Goal: Transaction & Acquisition: Purchase product/service

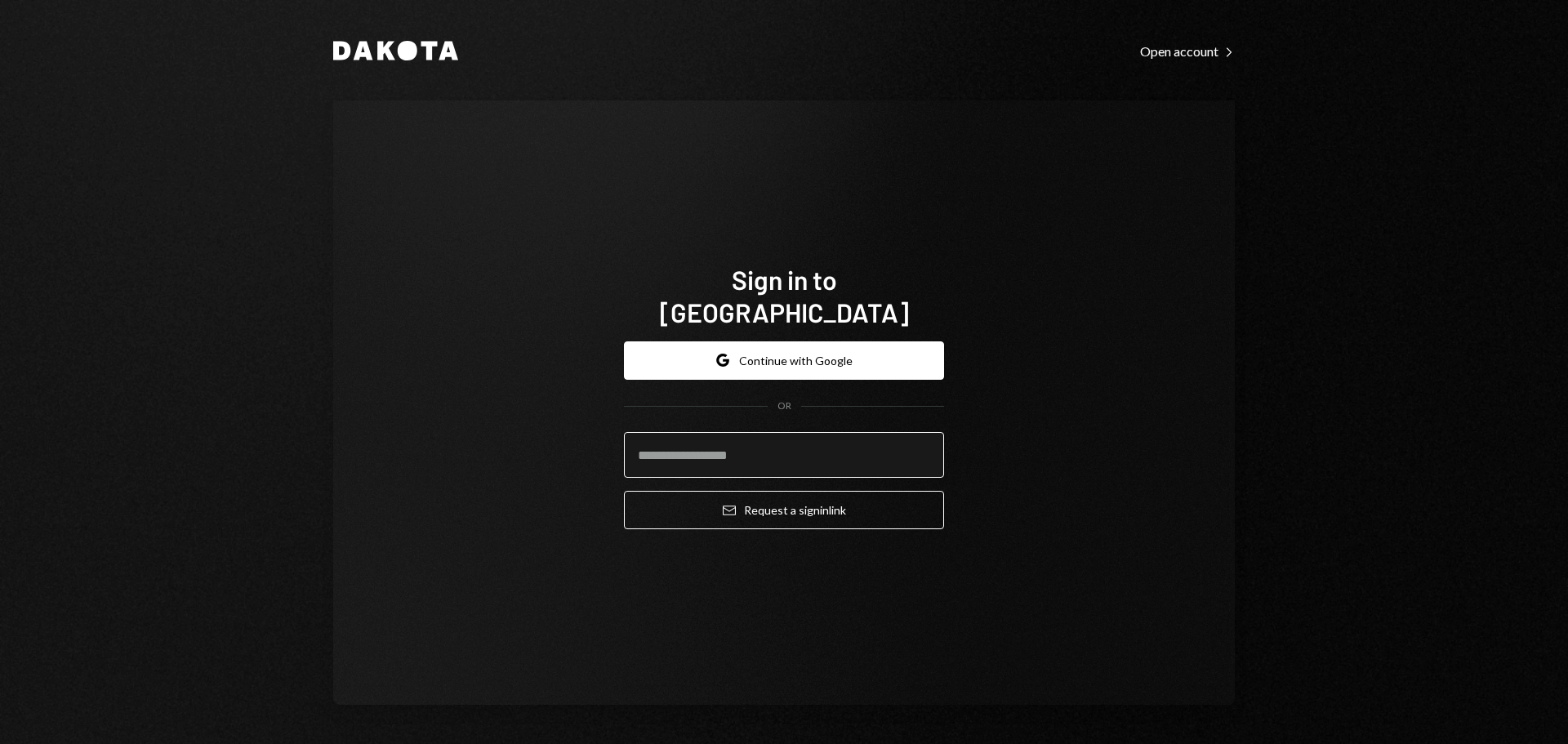
click at [724, 434] on input "email" at bounding box center [784, 454] width 320 height 46
type input "**********"
click at [624, 491] on button "Email Request a sign in link" at bounding box center [784, 510] width 320 height 38
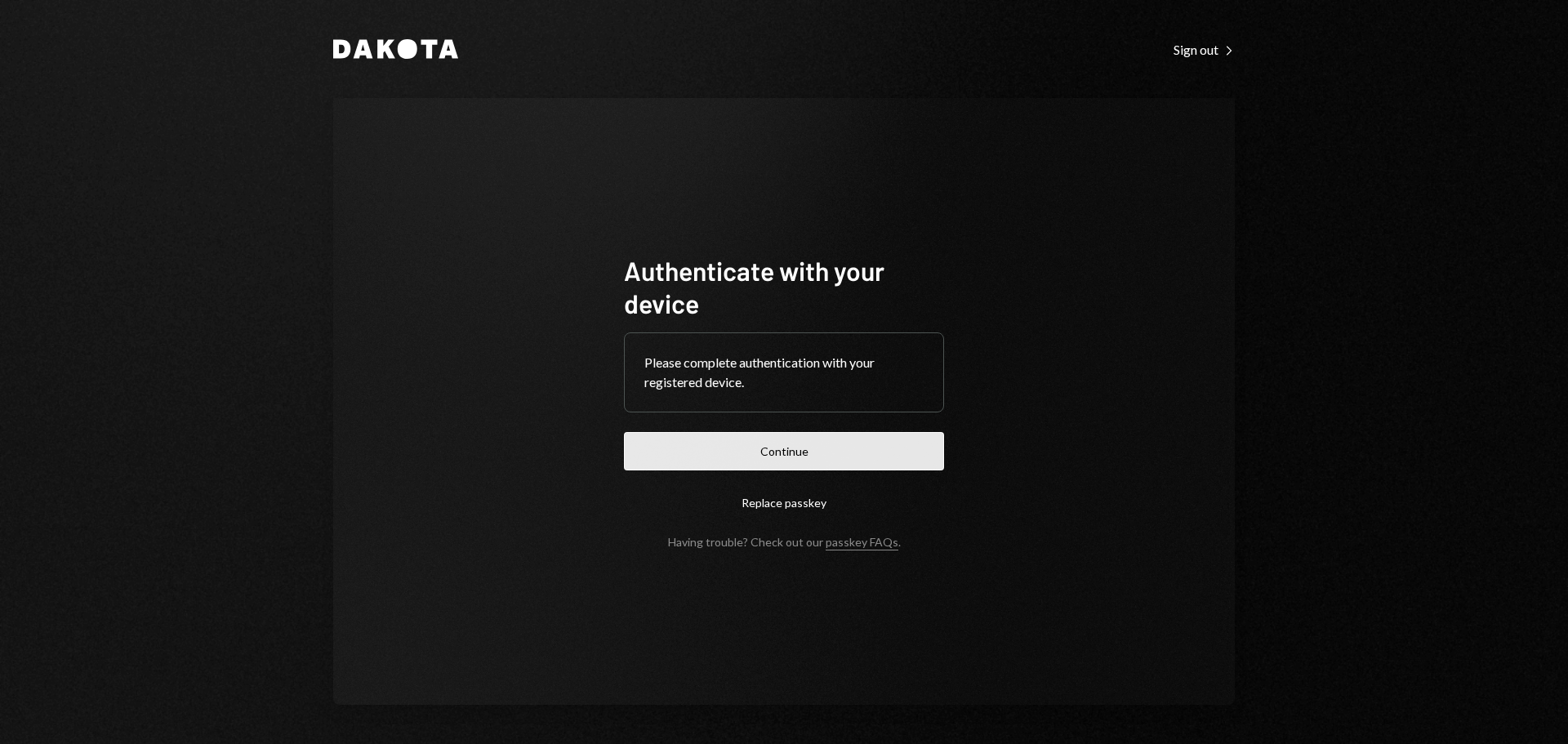
click at [685, 466] on button "Continue" at bounding box center [784, 450] width 320 height 38
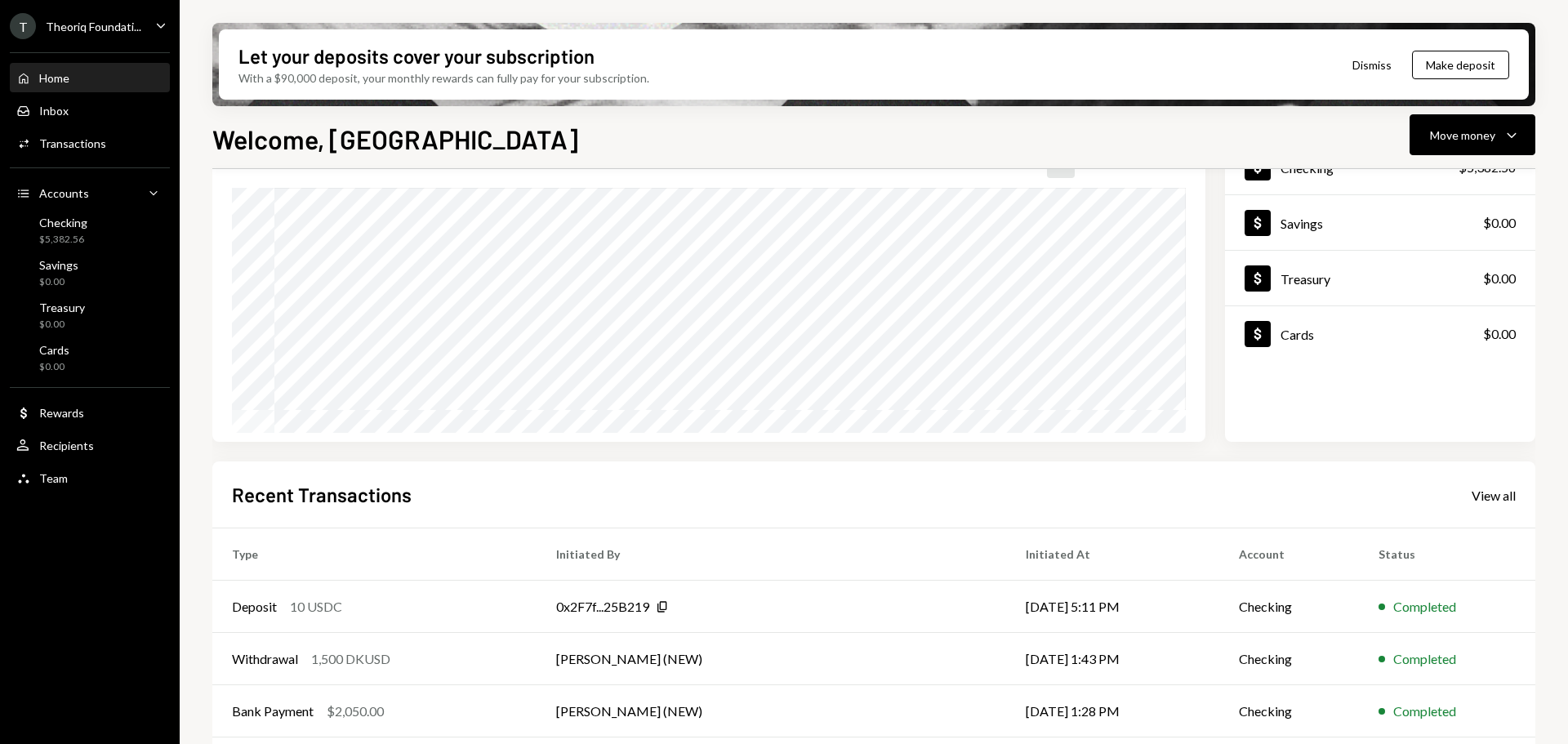
scroll to position [131, 0]
click at [491, 615] on td "Deposit 10 USDC" at bounding box center [374, 606] width 325 height 53
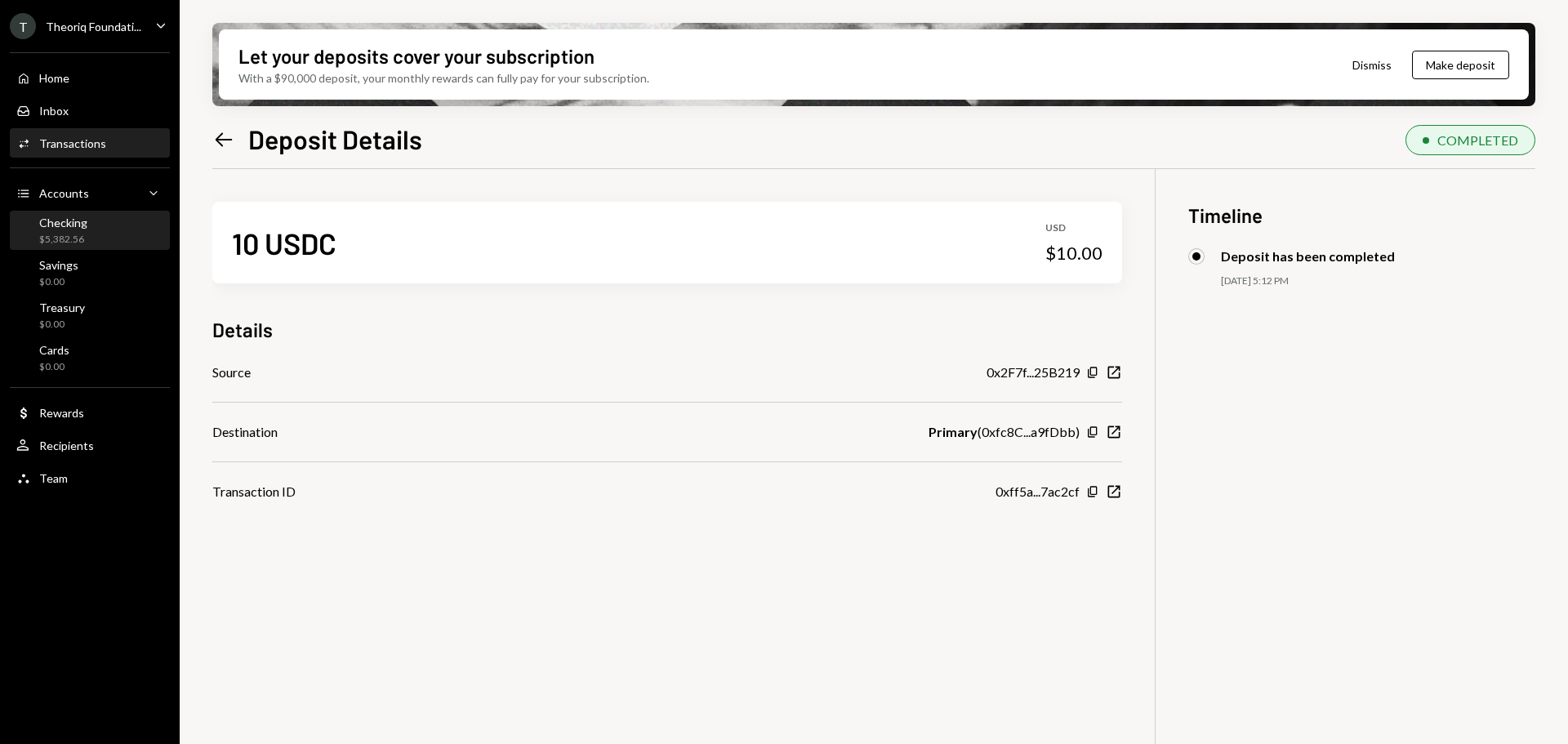
click at [71, 234] on div "$5,382.56" at bounding box center [62, 240] width 48 height 14
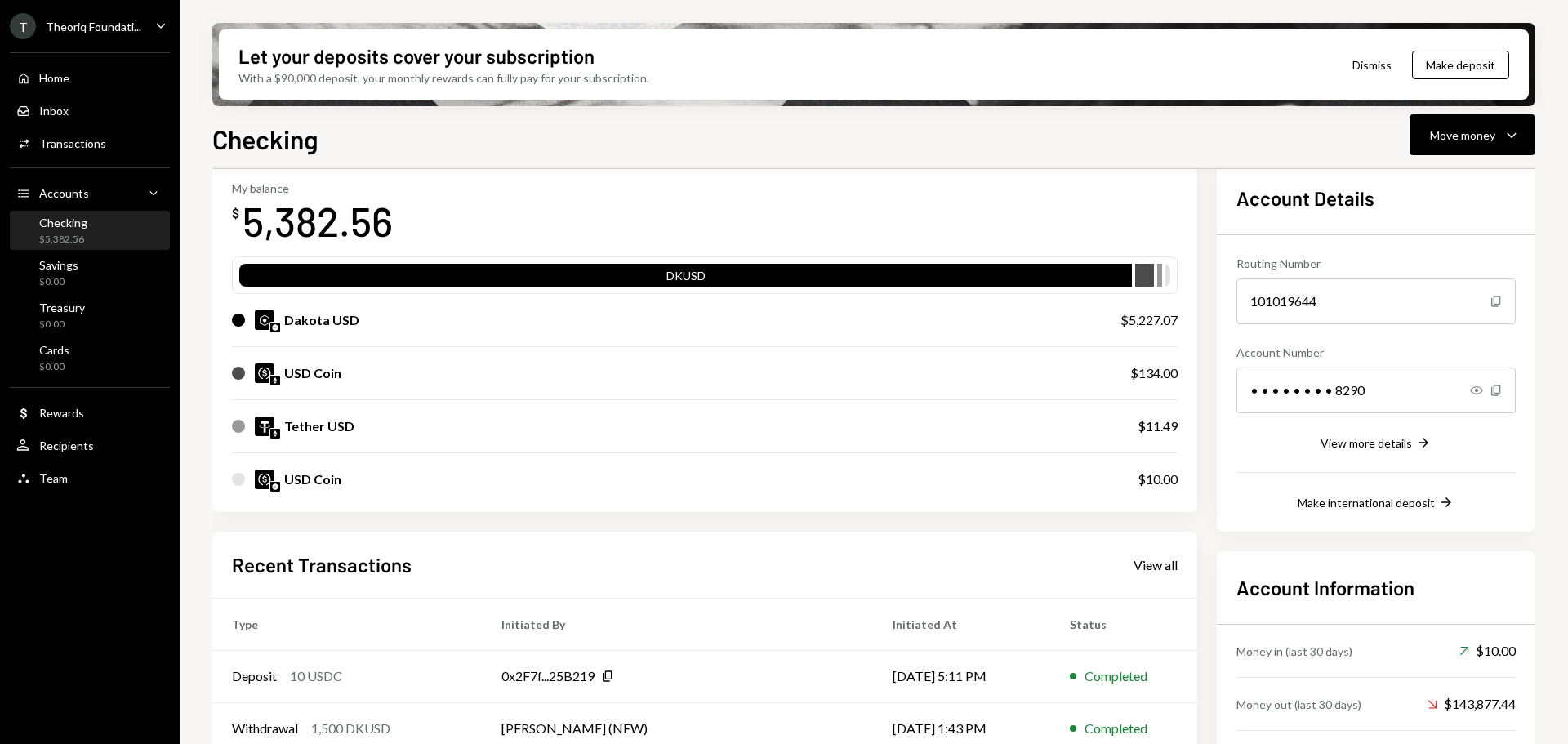
scroll to position [154, 0]
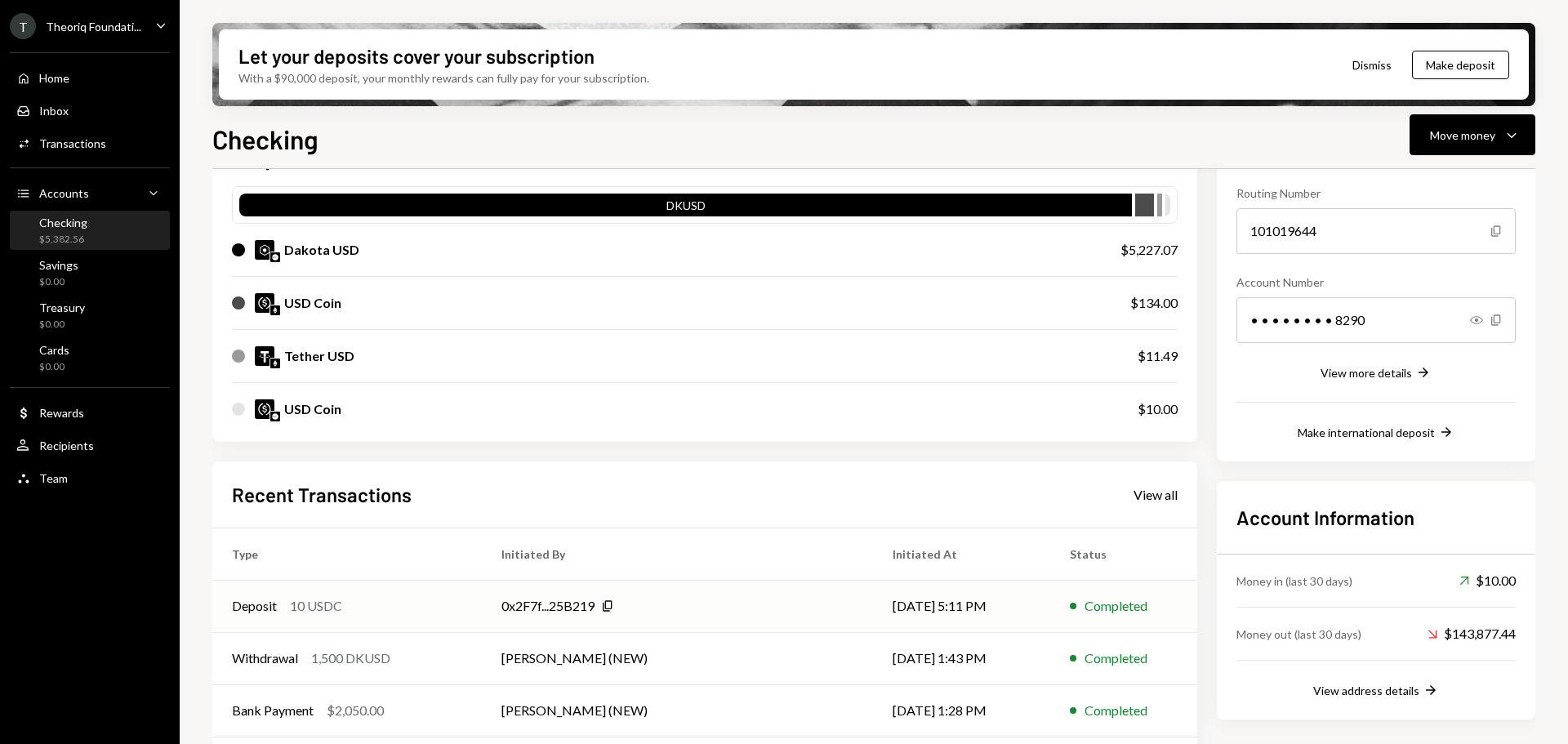
click at [364, 624] on td "Deposit 10 USDC" at bounding box center [347, 607] width 269 height 53
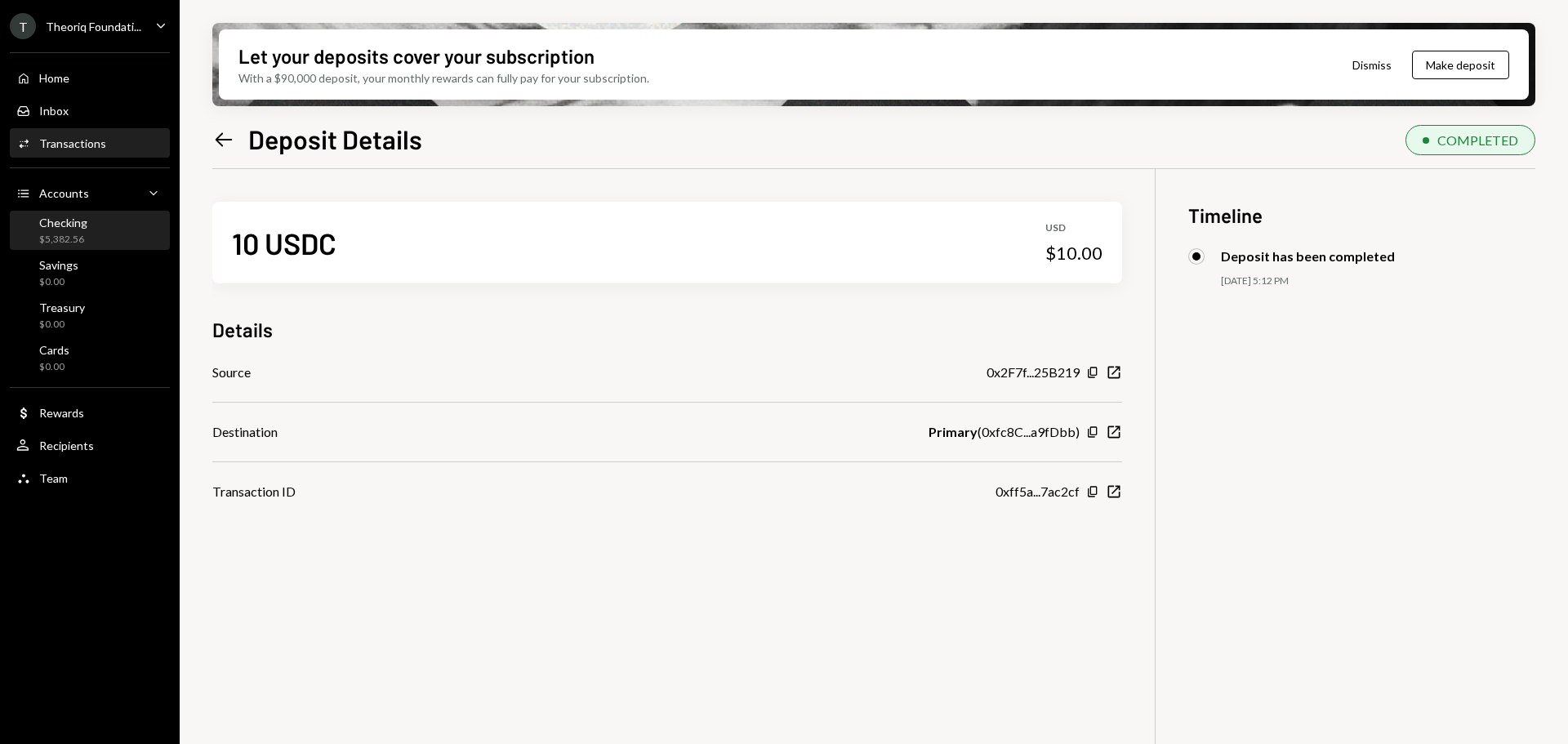
click at [76, 230] on div "Checking $5,382.56" at bounding box center [62, 231] width 48 height 31
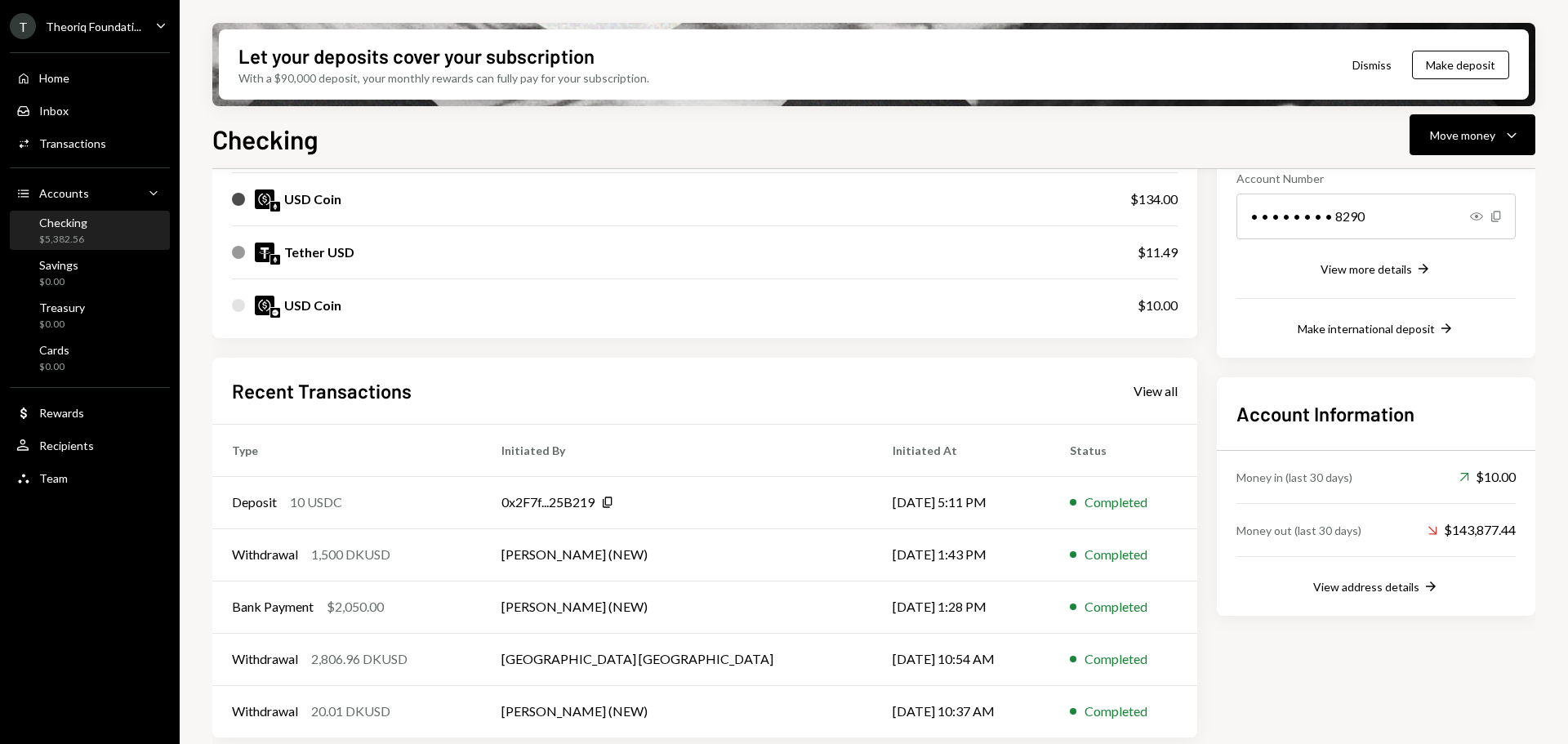
scroll to position [265, 0]
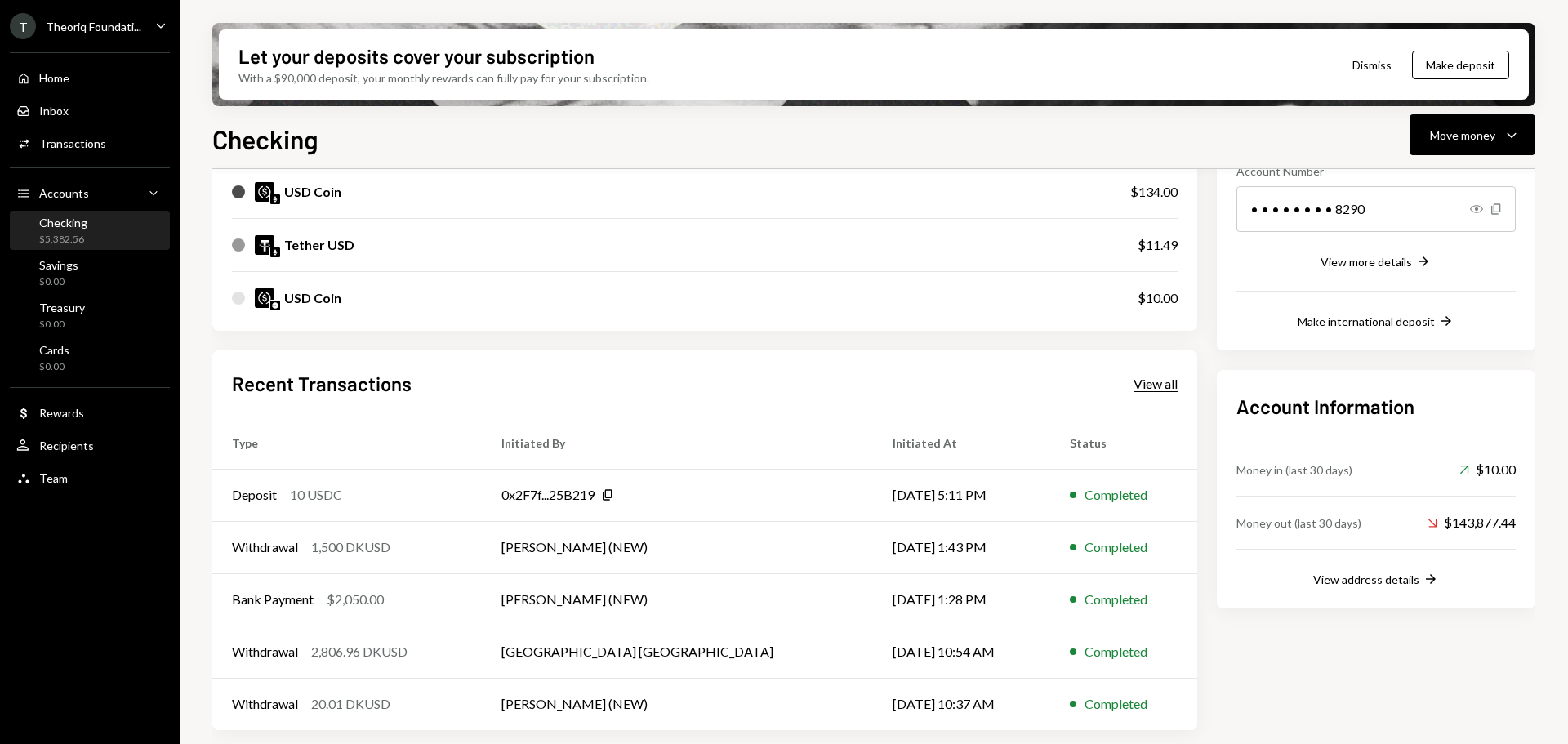
click at [1141, 385] on div "View all" at bounding box center [1155, 383] width 44 height 17
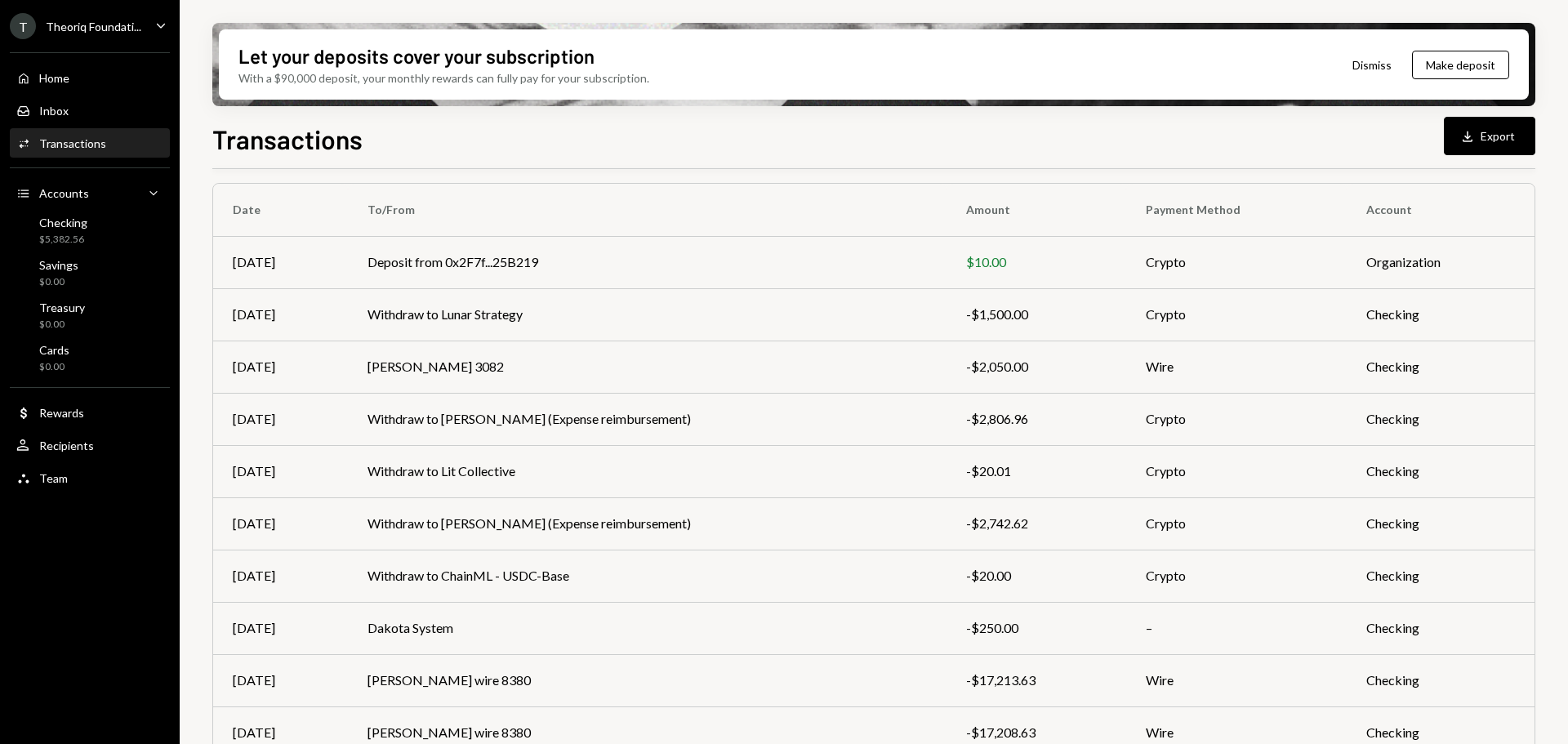
scroll to position [123, 0]
click at [373, 565] on td "Withdraw to ChainML - USDC-Base" at bounding box center [647, 575] width 598 height 53
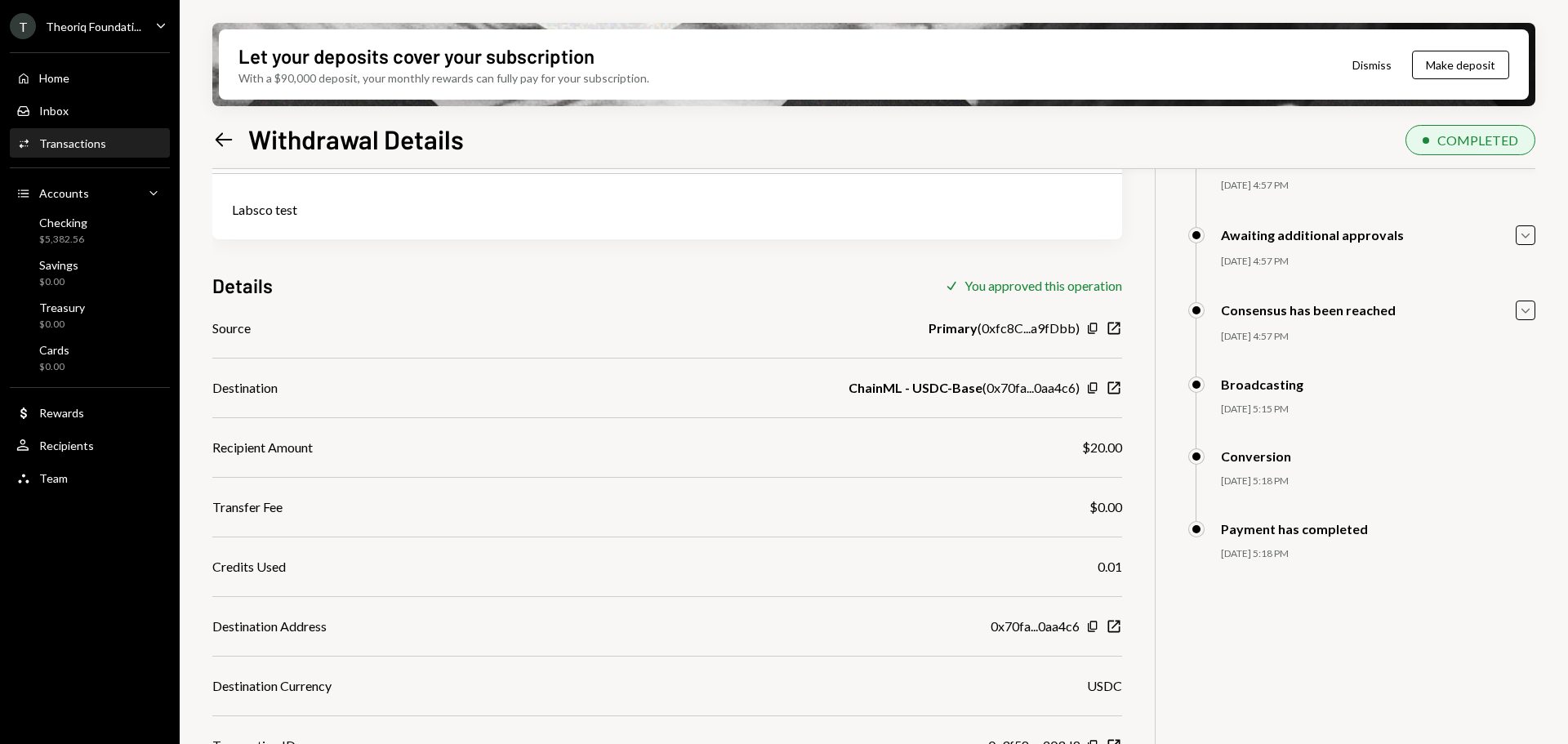
scroll to position [149, 0]
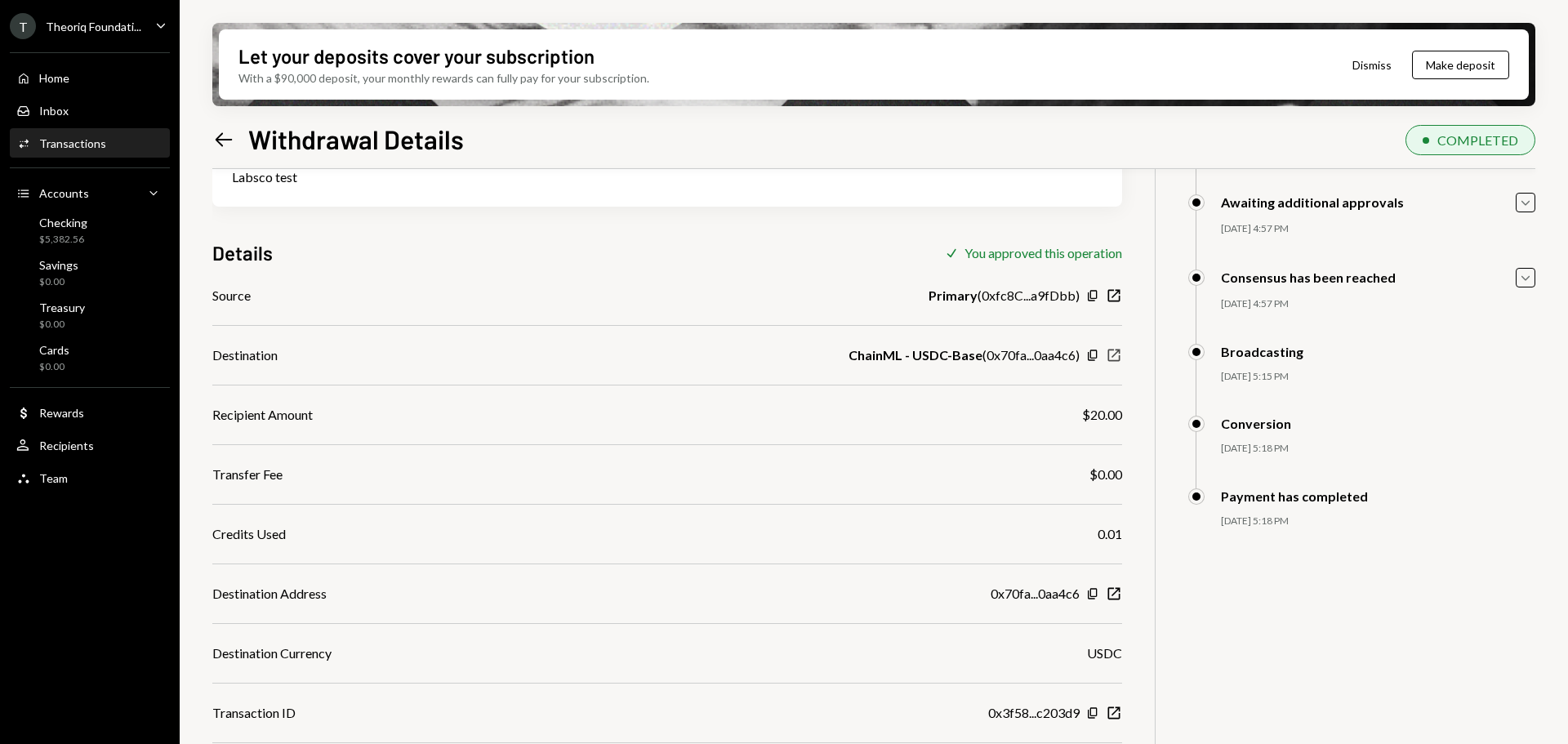
click at [1112, 359] on icon "New Window" at bounding box center [1113, 355] width 17 height 17
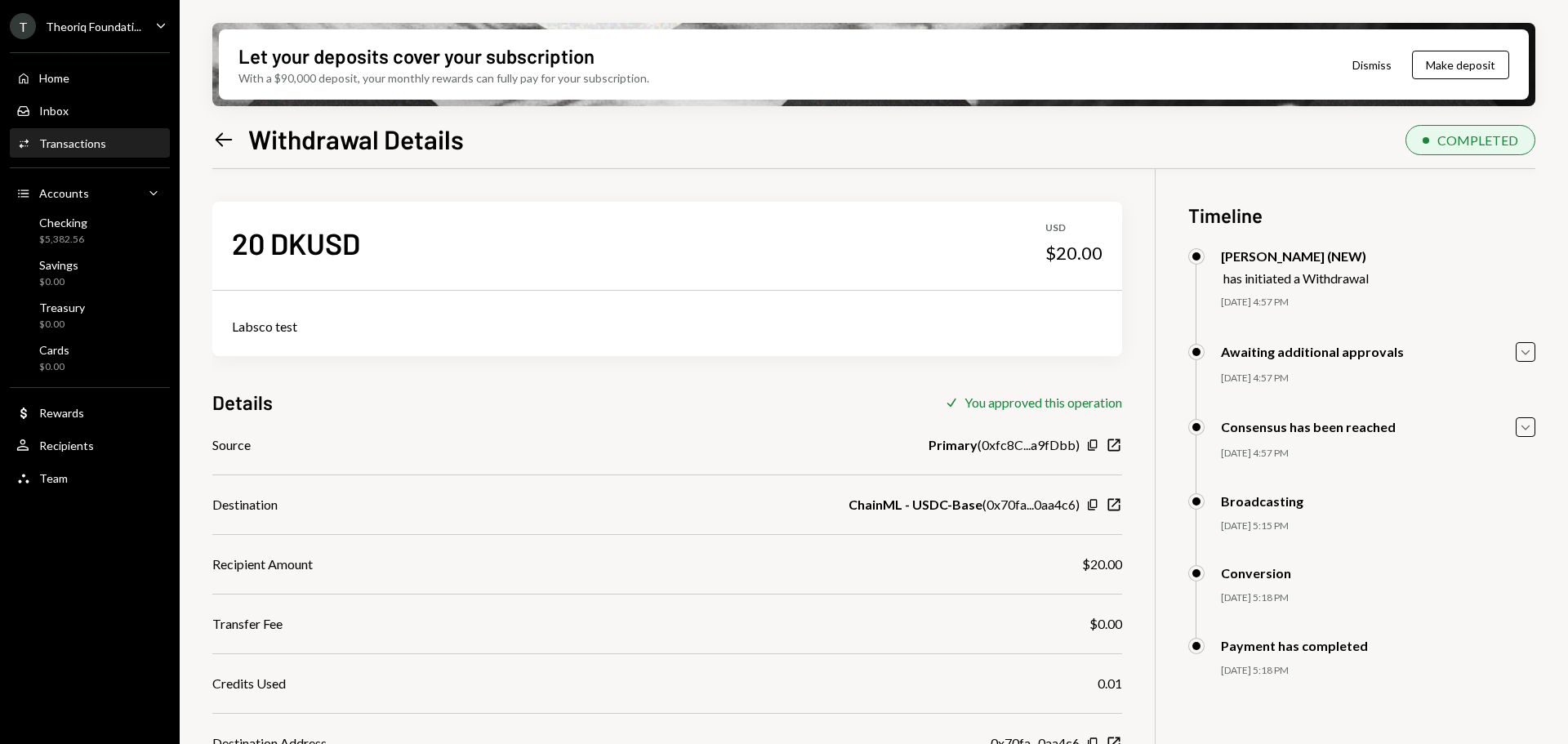
scroll to position [149, 0]
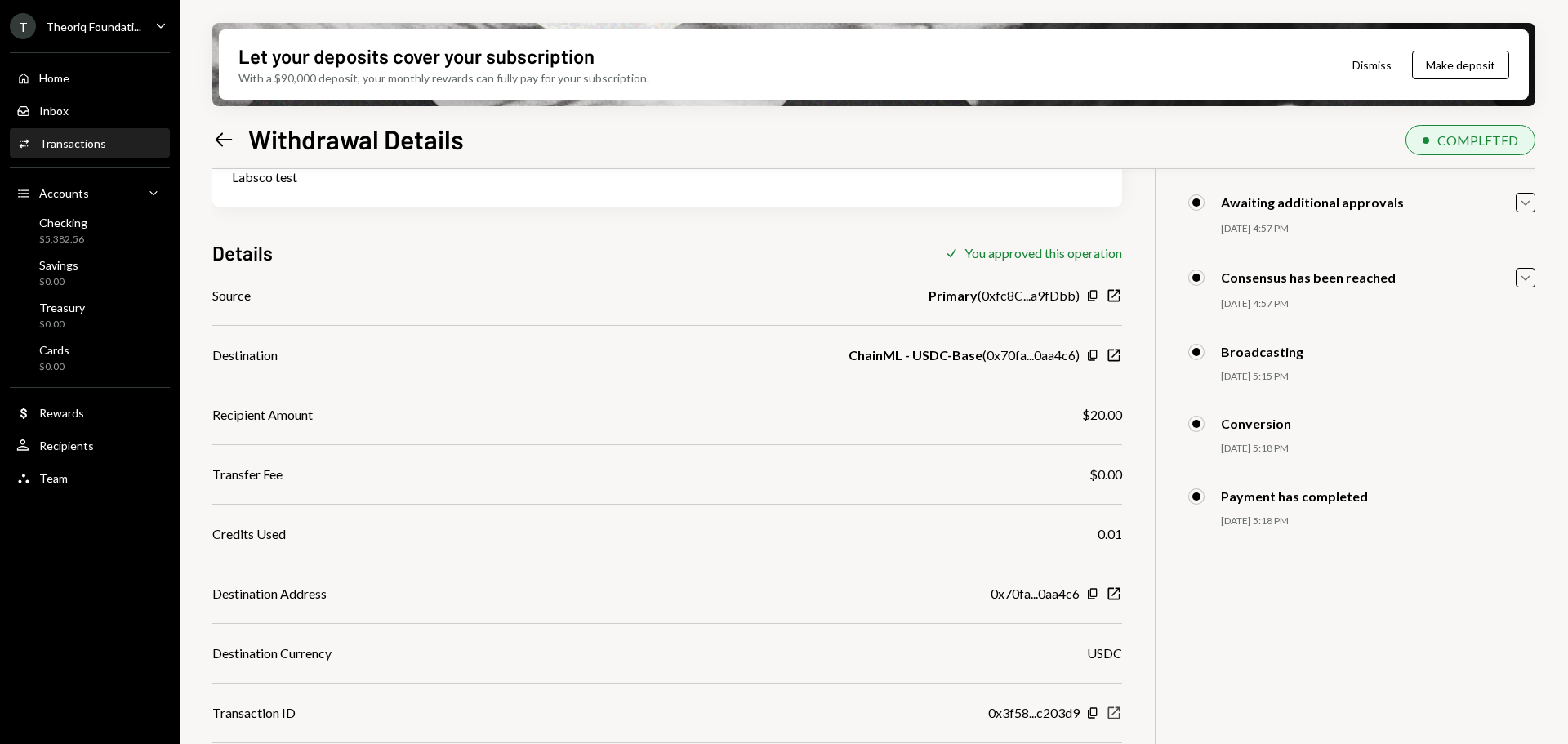
click at [1109, 715] on icon "button" at bounding box center [1114, 714] width 13 height 13
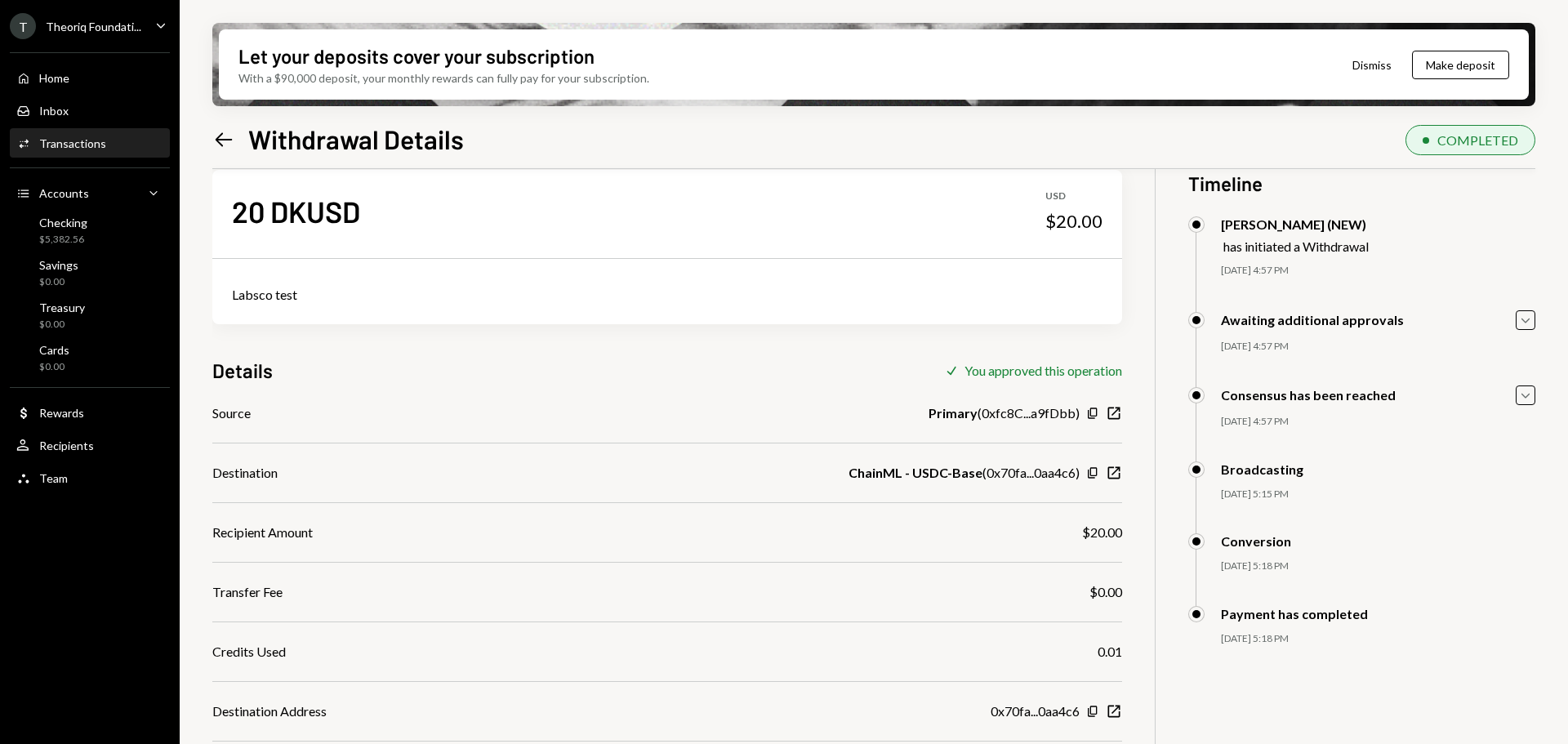
scroll to position [0, 0]
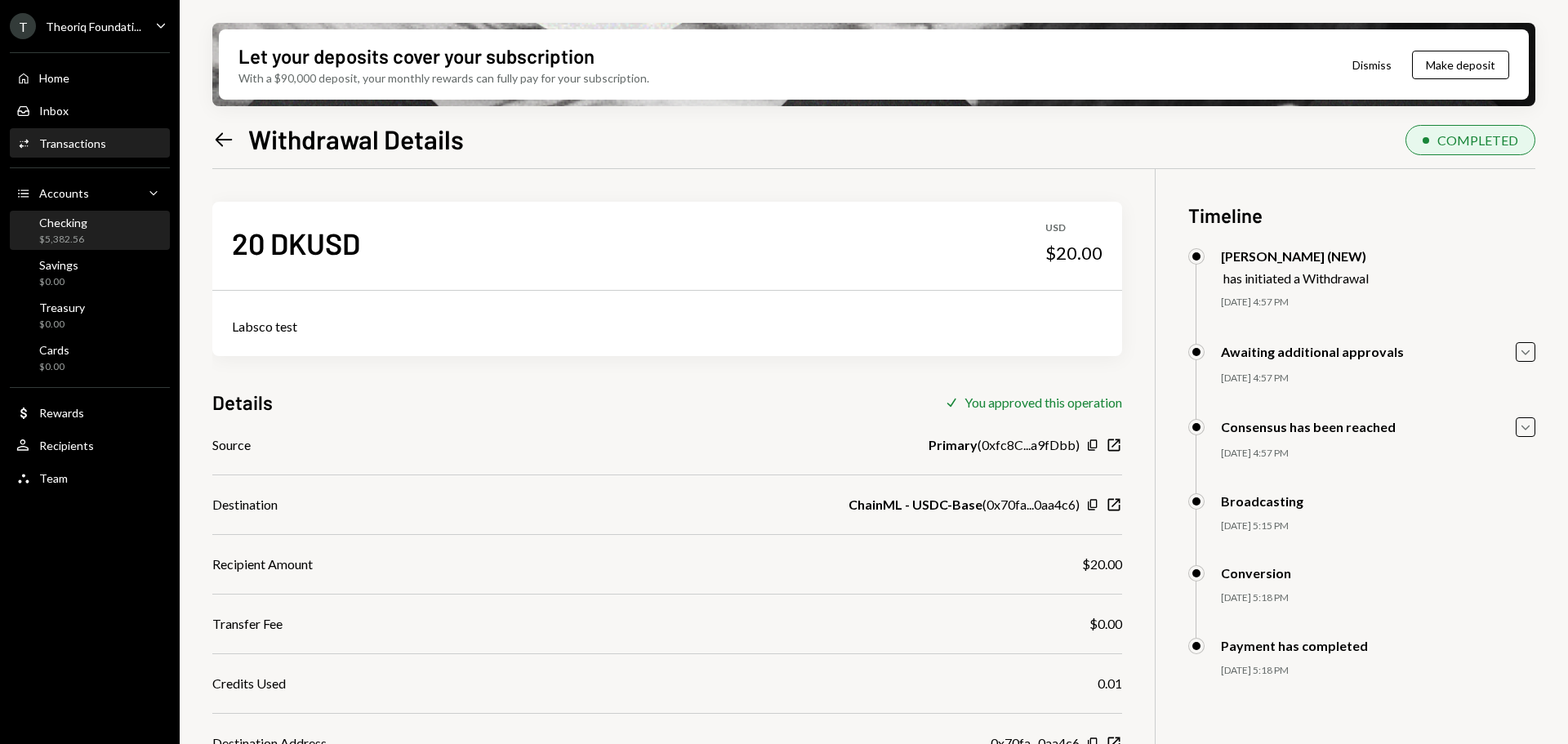
click at [99, 235] on div "Checking $5,382.56" at bounding box center [90, 231] width 147 height 31
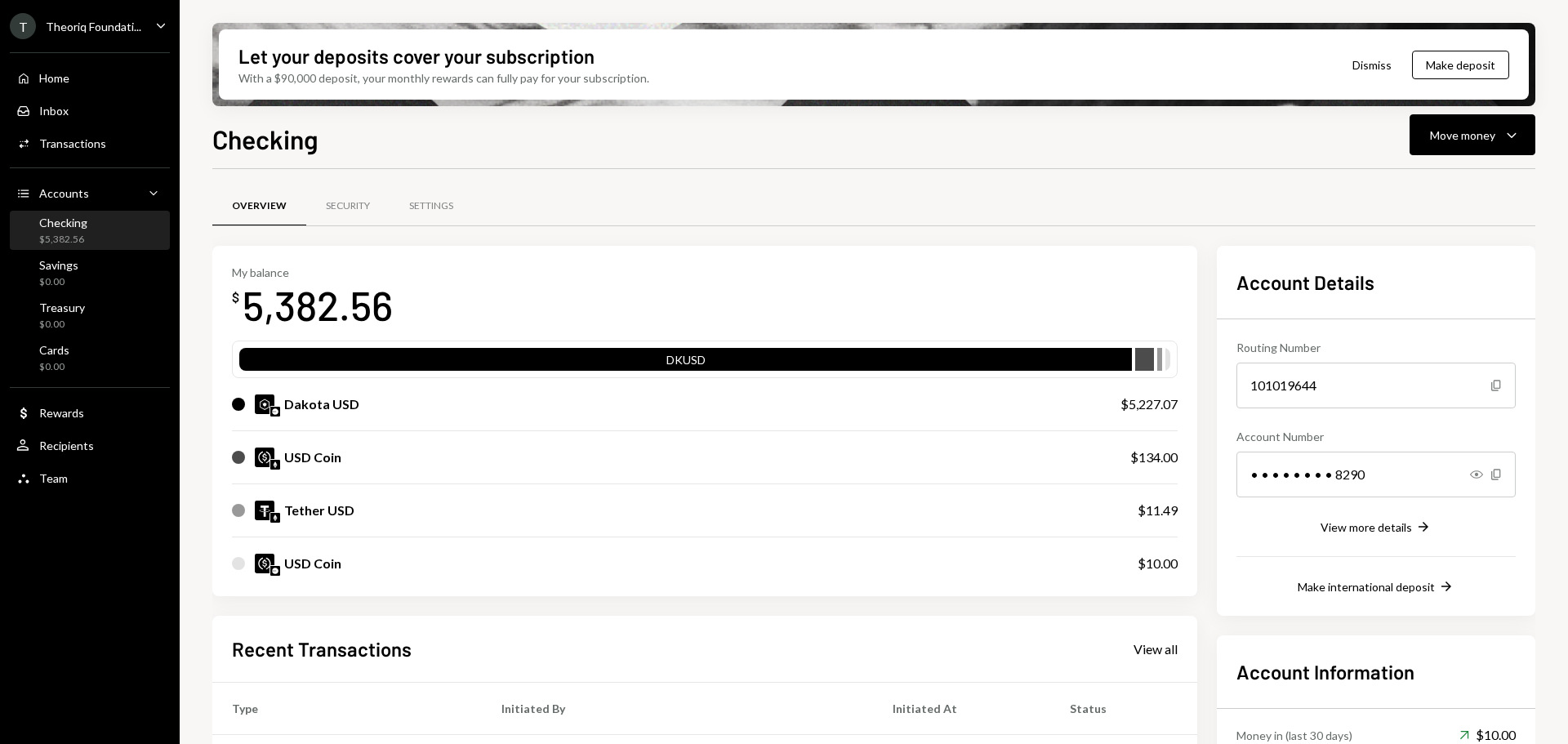
click at [93, 31] on div "Theoriq Foundati..." at bounding box center [94, 26] width 96 height 14
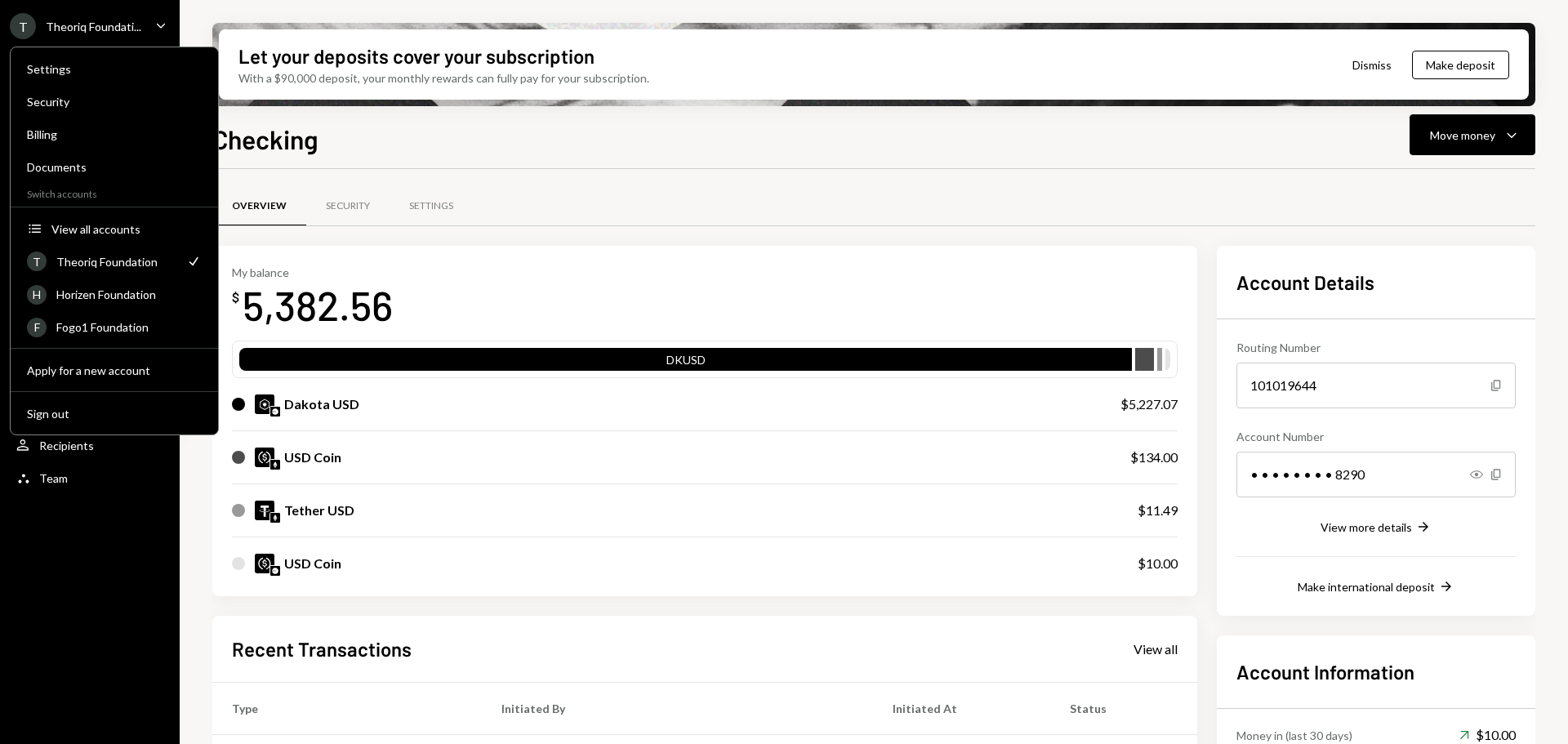
click at [102, 581] on div "T Theoriq Foundati... Caret Down Home Home Inbox Inbox Activities Transactions …" at bounding box center [90, 372] width 179 height 744
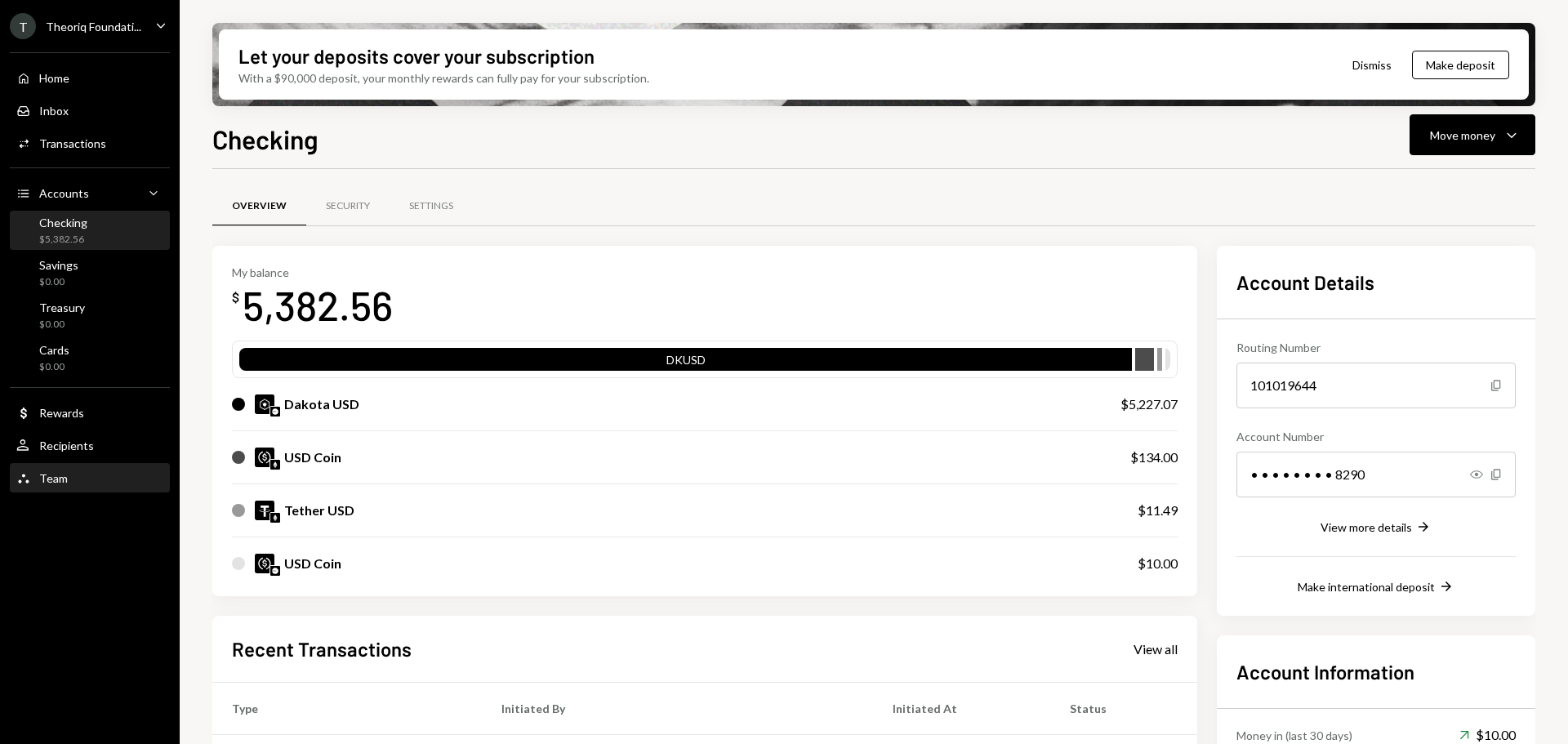
click at [59, 477] on div "Team" at bounding box center [53, 478] width 28 height 14
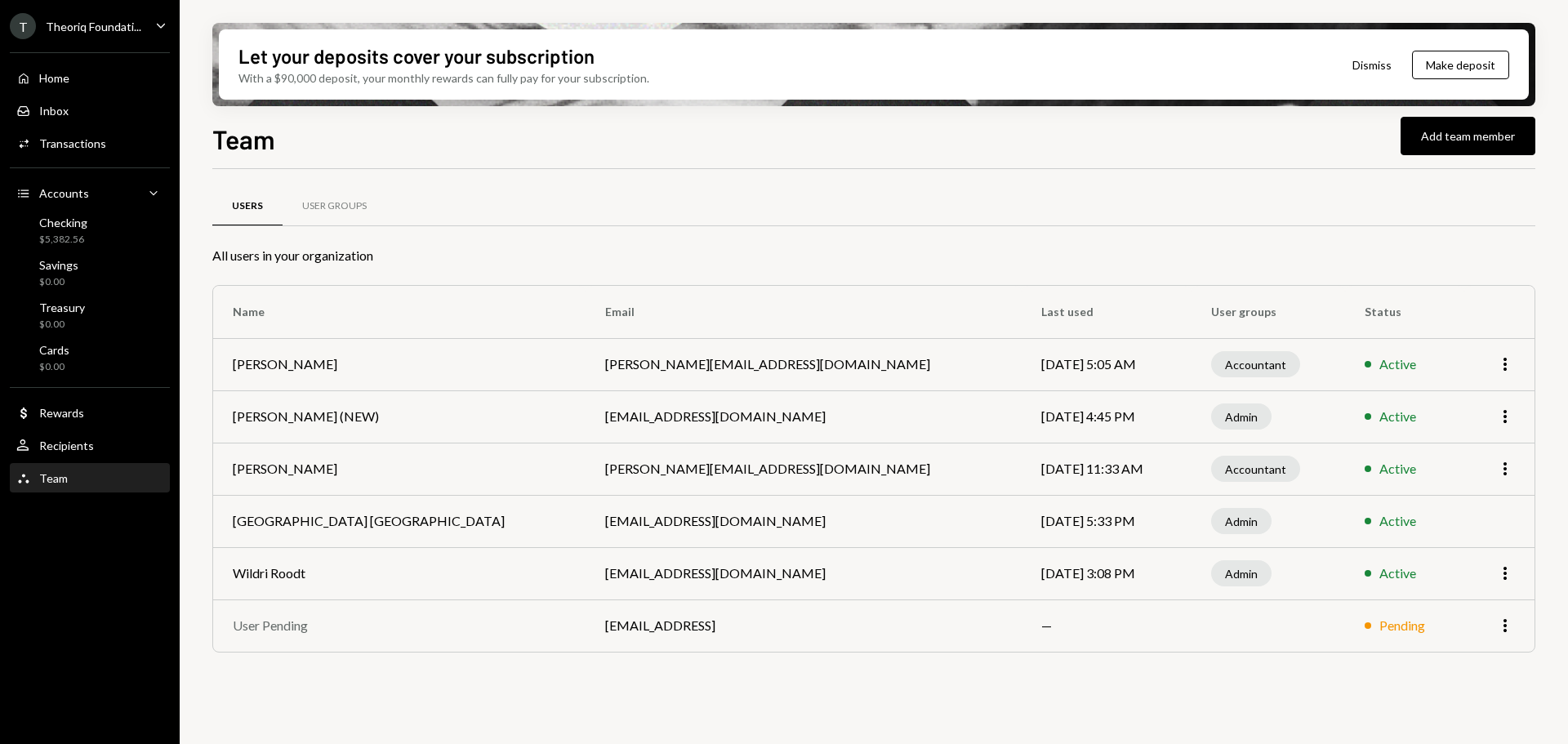
drag, startPoint x: 287, startPoint y: 419, endPoint x: 386, endPoint y: 412, distance: 99.2
click at [386, 412] on td "Leith Shankland (NEW)" at bounding box center [400, 416] width 372 height 53
click at [586, 415] on td "leith@autonomousprojects.co" at bounding box center [803, 416] width 436 height 53
click at [50, 15] on div "T Theoriq Foundati..." at bounding box center [75, 25] width 132 height 26
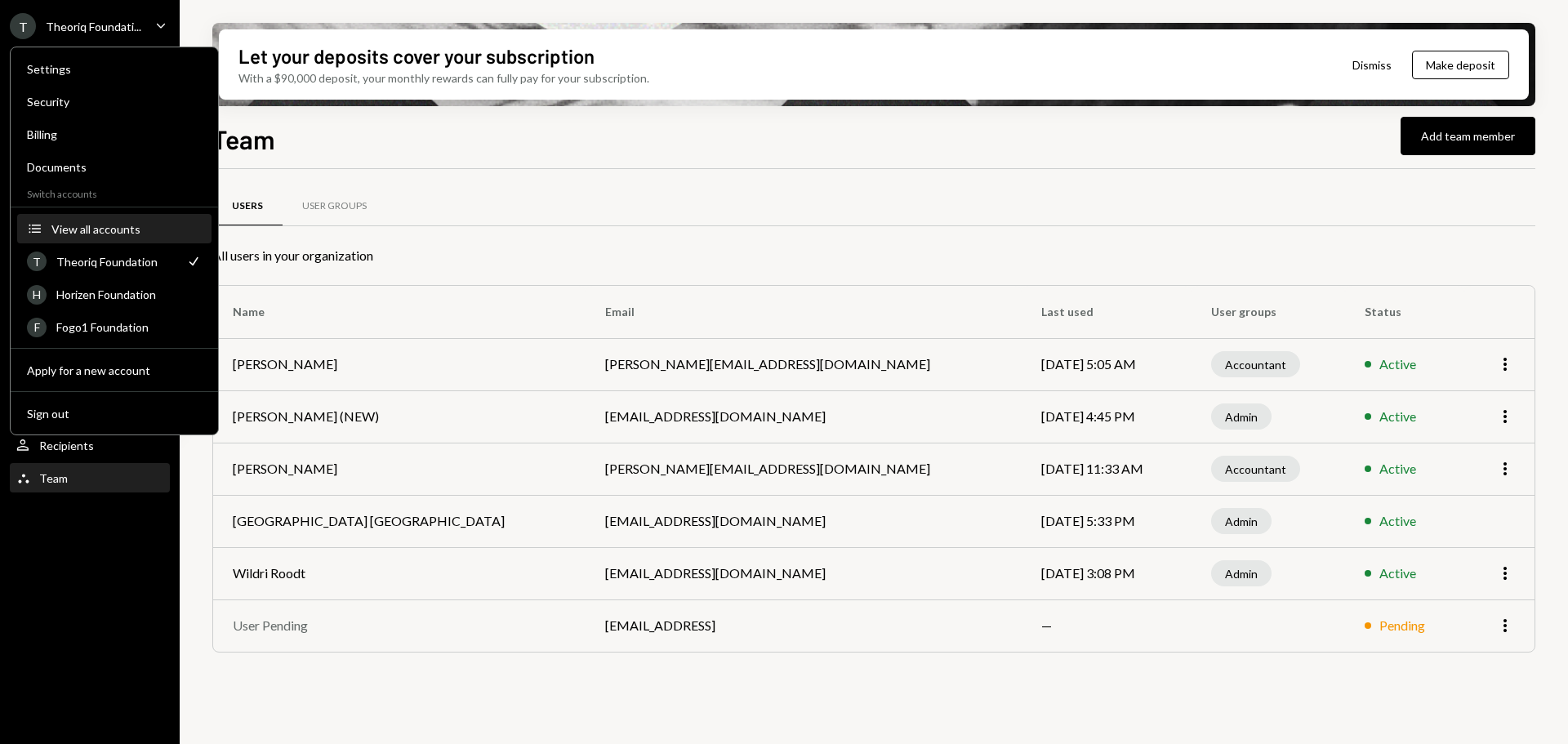
click at [110, 240] on button "Accounts View all accounts" at bounding box center [114, 229] width 194 height 29
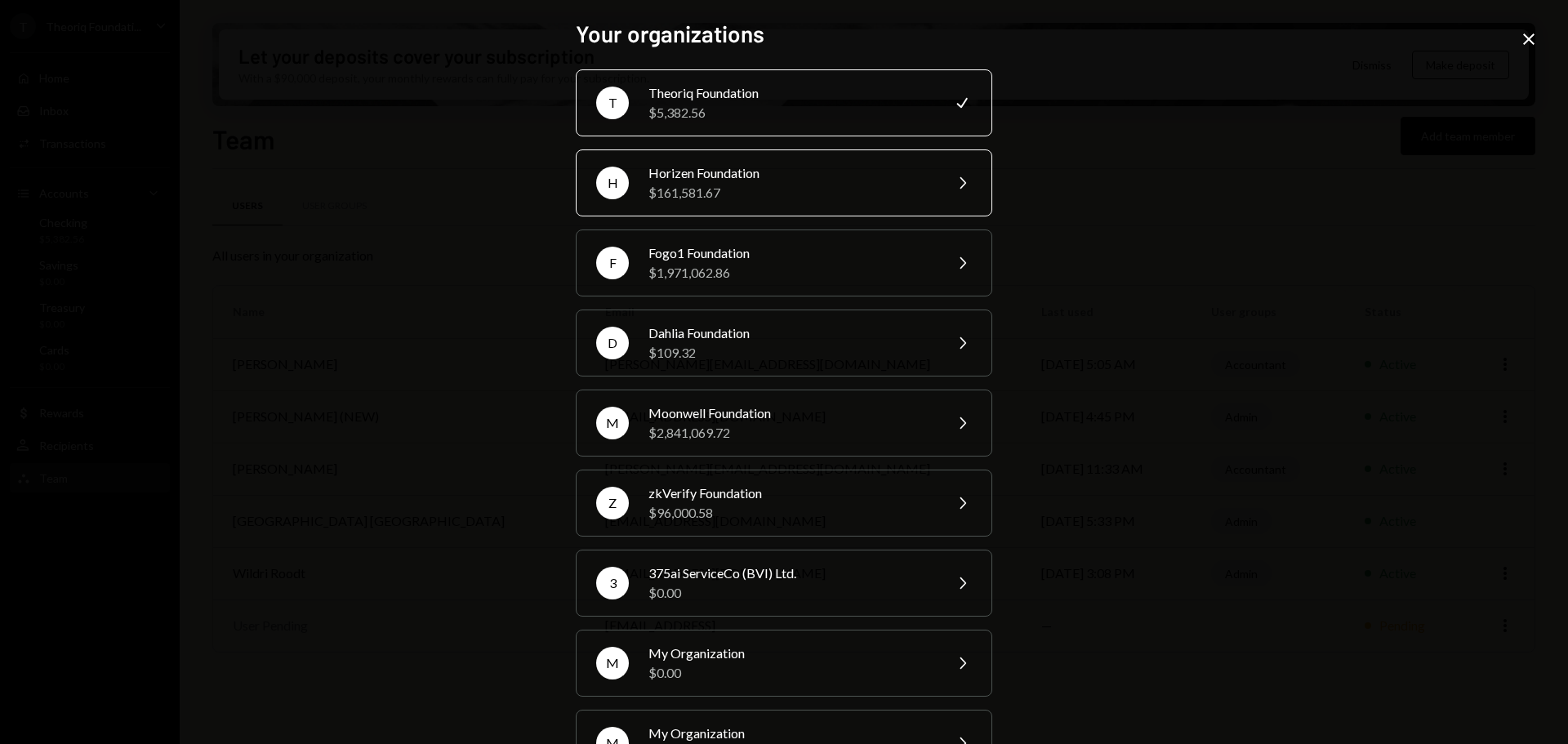
click at [708, 187] on div "$161,581.67" at bounding box center [790, 193] width 285 height 20
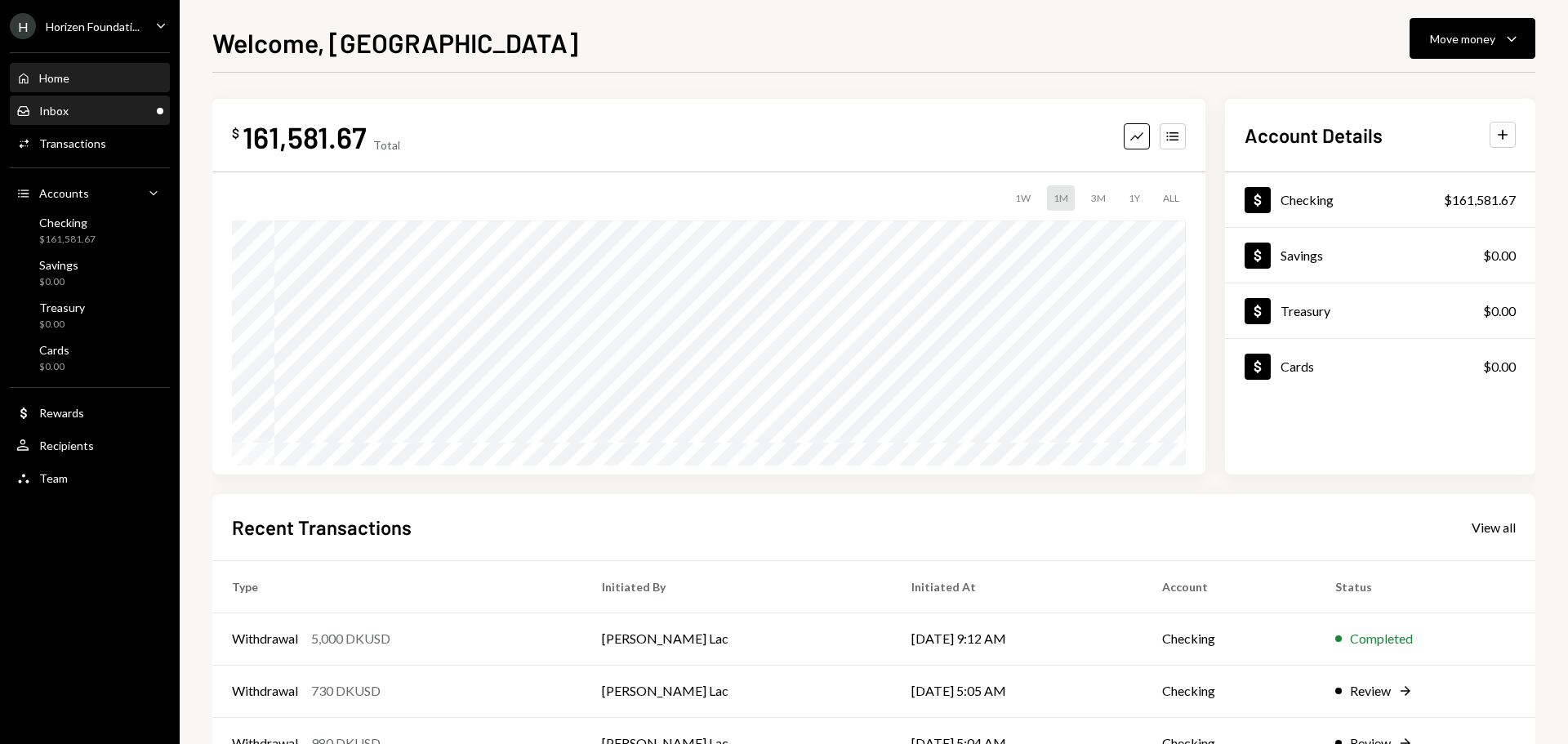
click at [108, 102] on div "Inbox Inbox" at bounding box center [90, 111] width 147 height 27
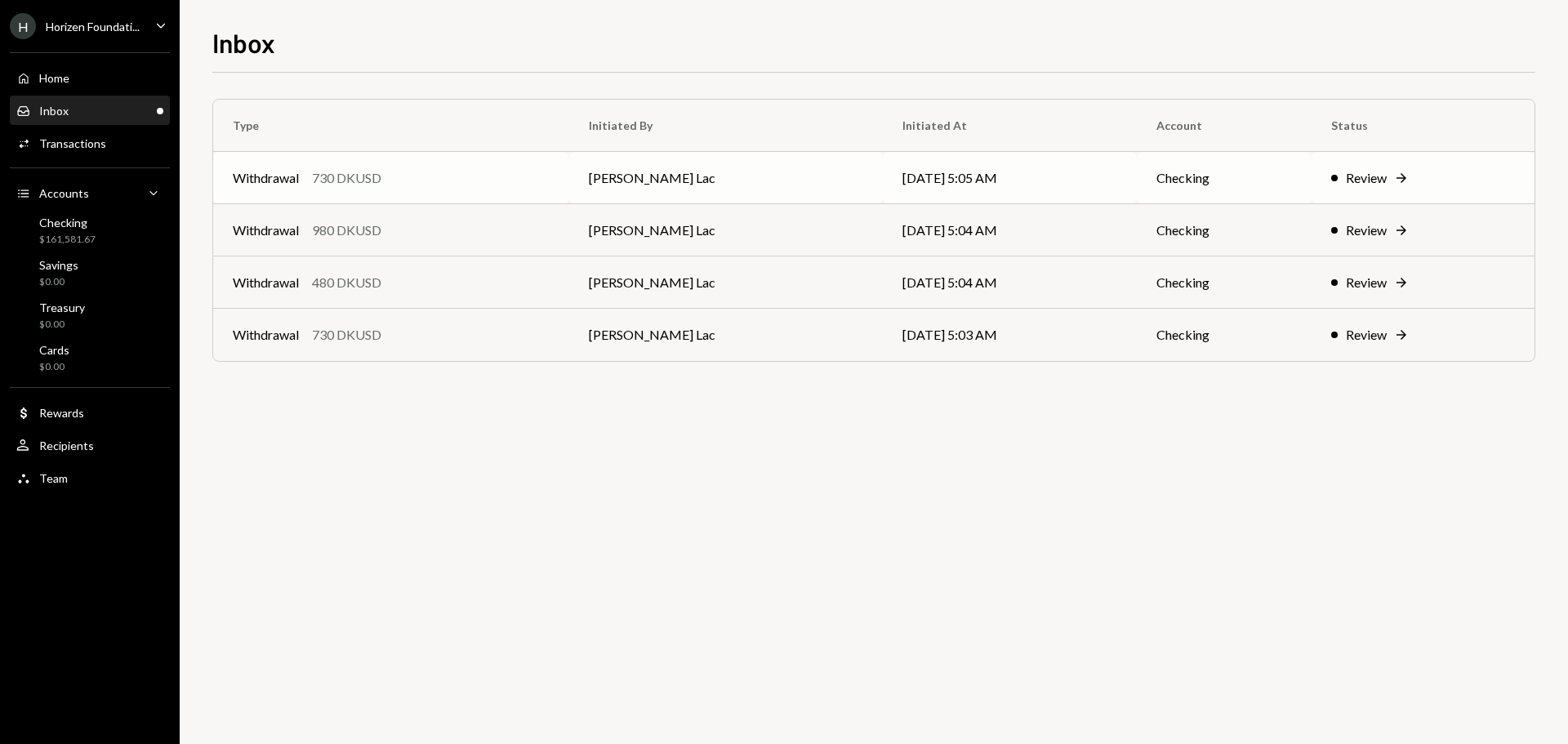
click at [794, 188] on td "Harrison Lac" at bounding box center [726, 178] width 315 height 53
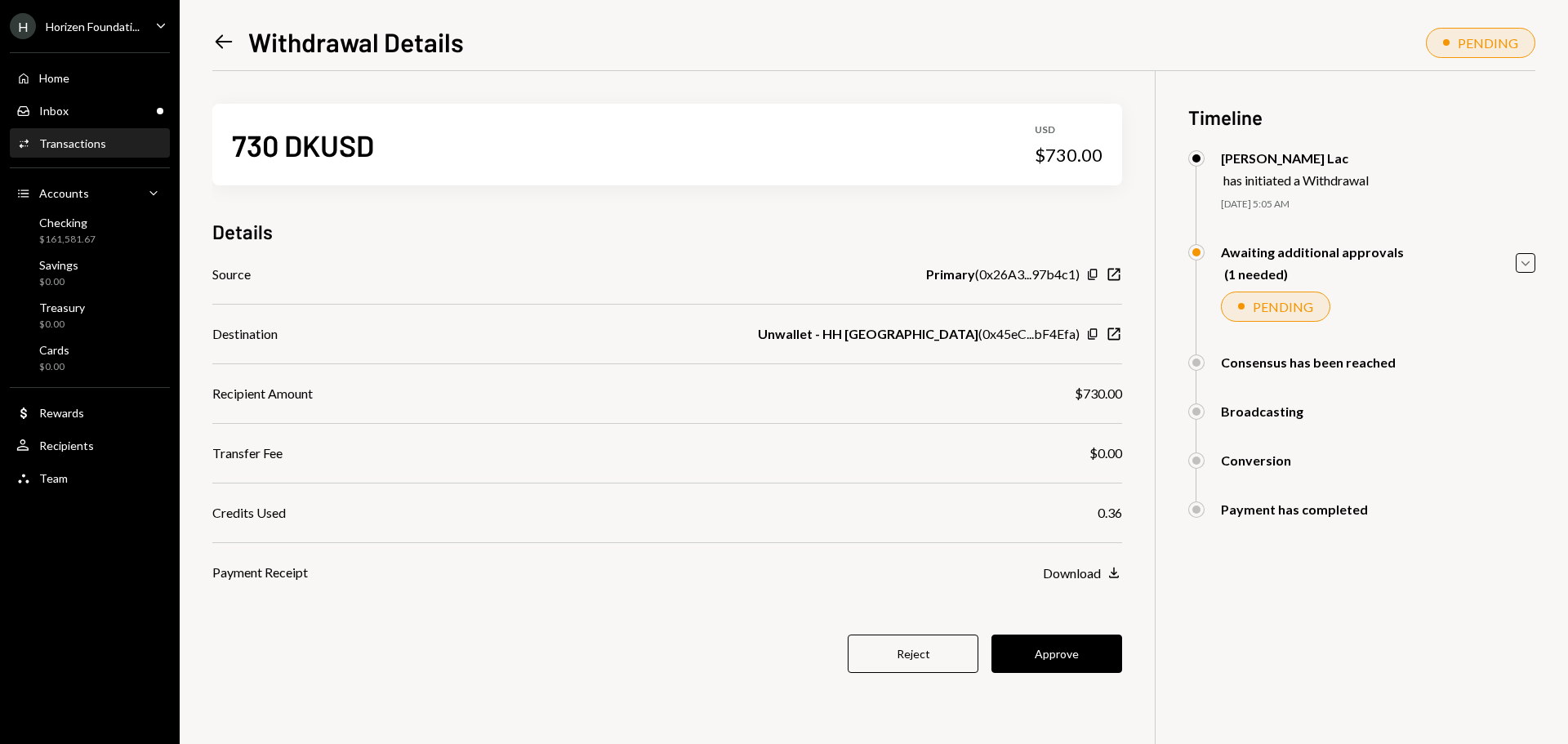
click at [136, 24] on div "Horizen Foundati..." at bounding box center [93, 26] width 94 height 14
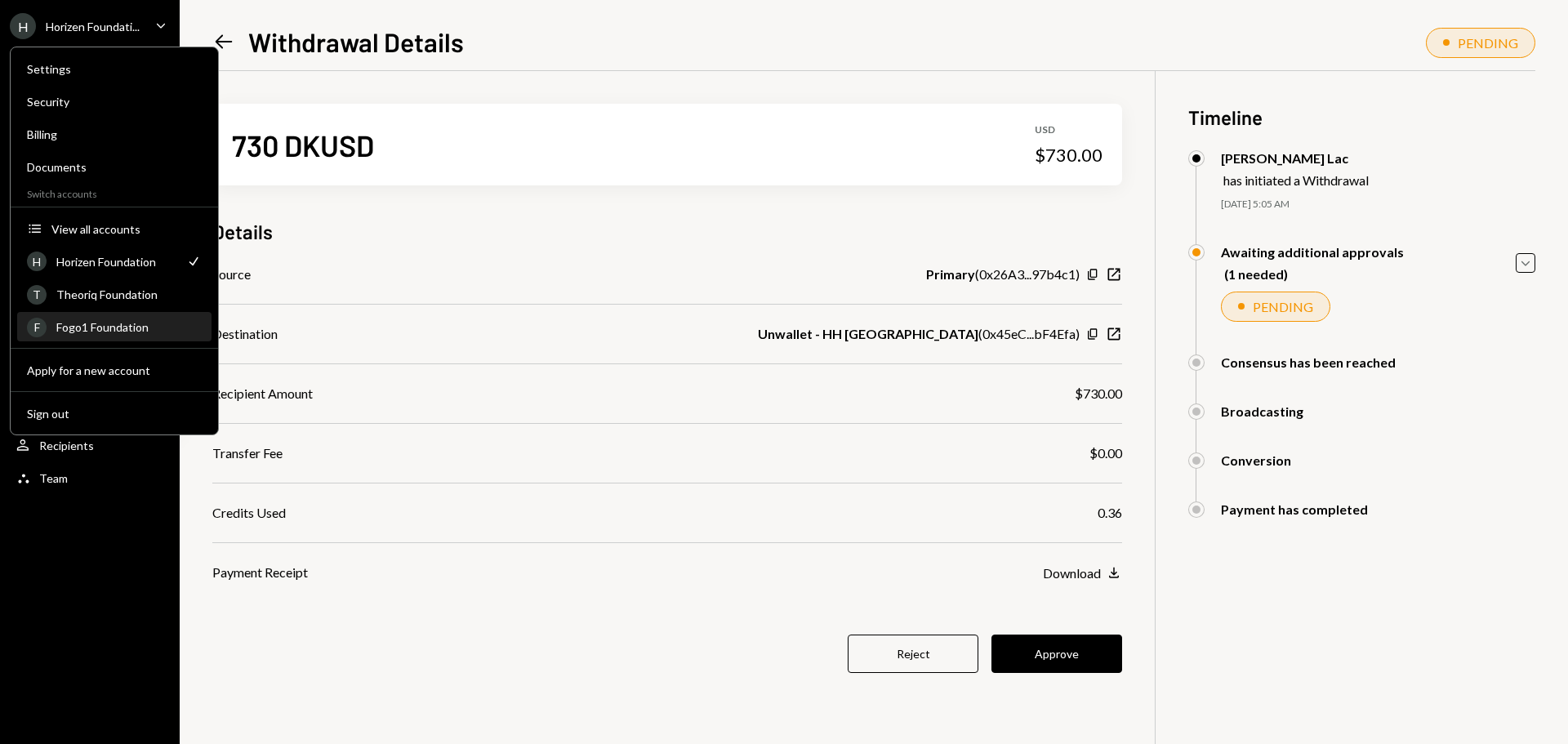
click at [117, 330] on div "Fogo1 Foundation" at bounding box center [129, 327] width 145 height 14
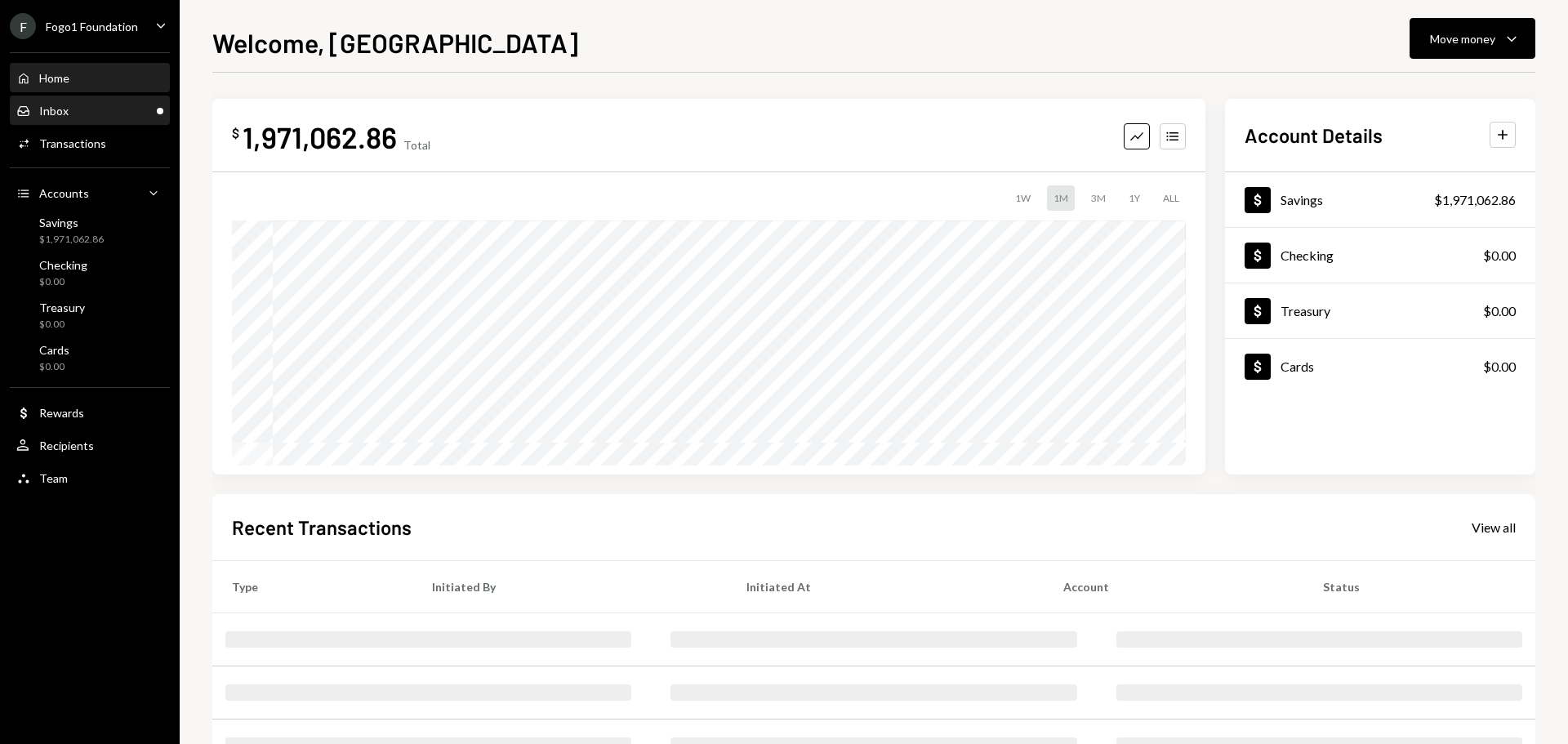
click at [140, 109] on div "Inbox Inbox" at bounding box center [90, 110] width 147 height 15
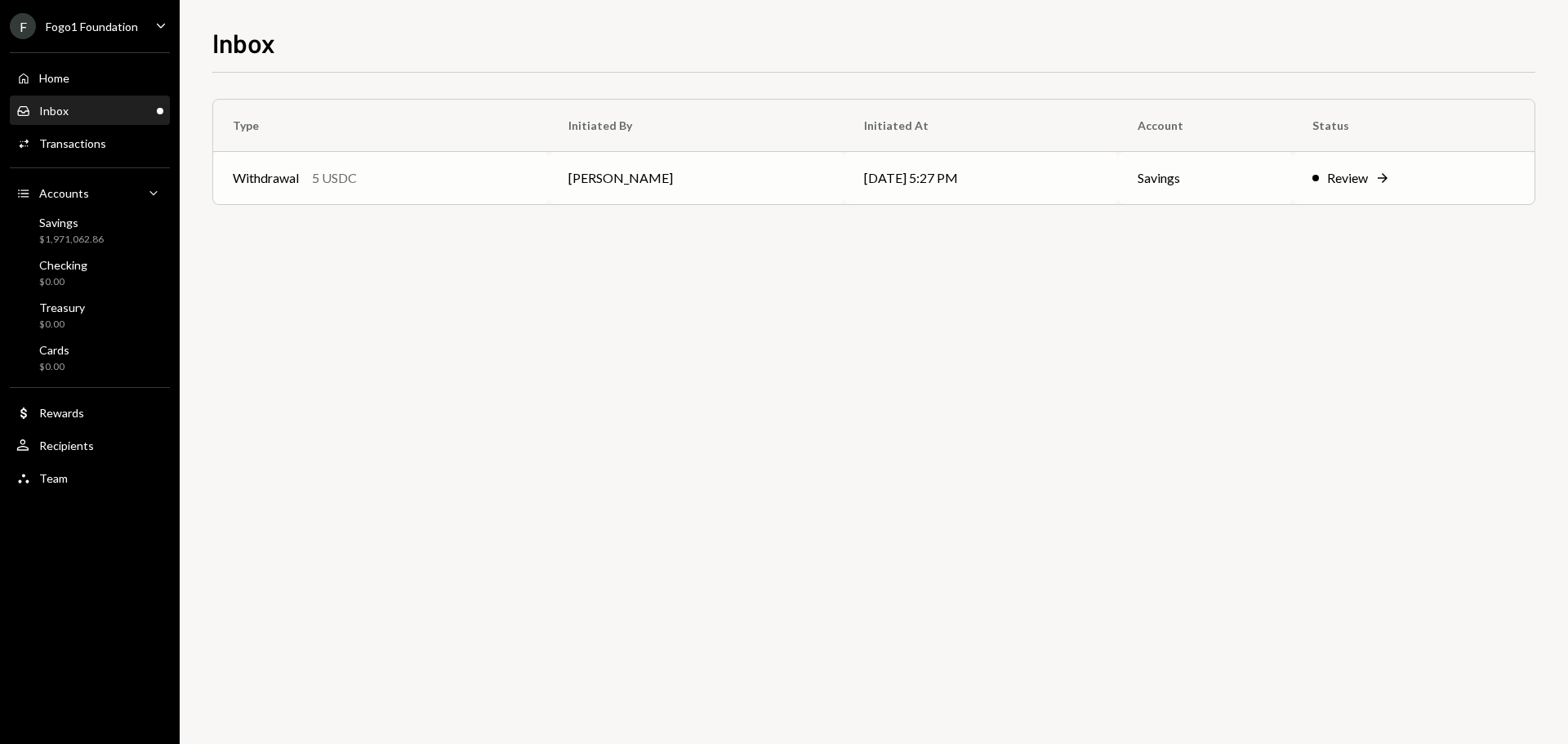
click at [1389, 174] on icon "Right Arrow" at bounding box center [1382, 177] width 17 height 17
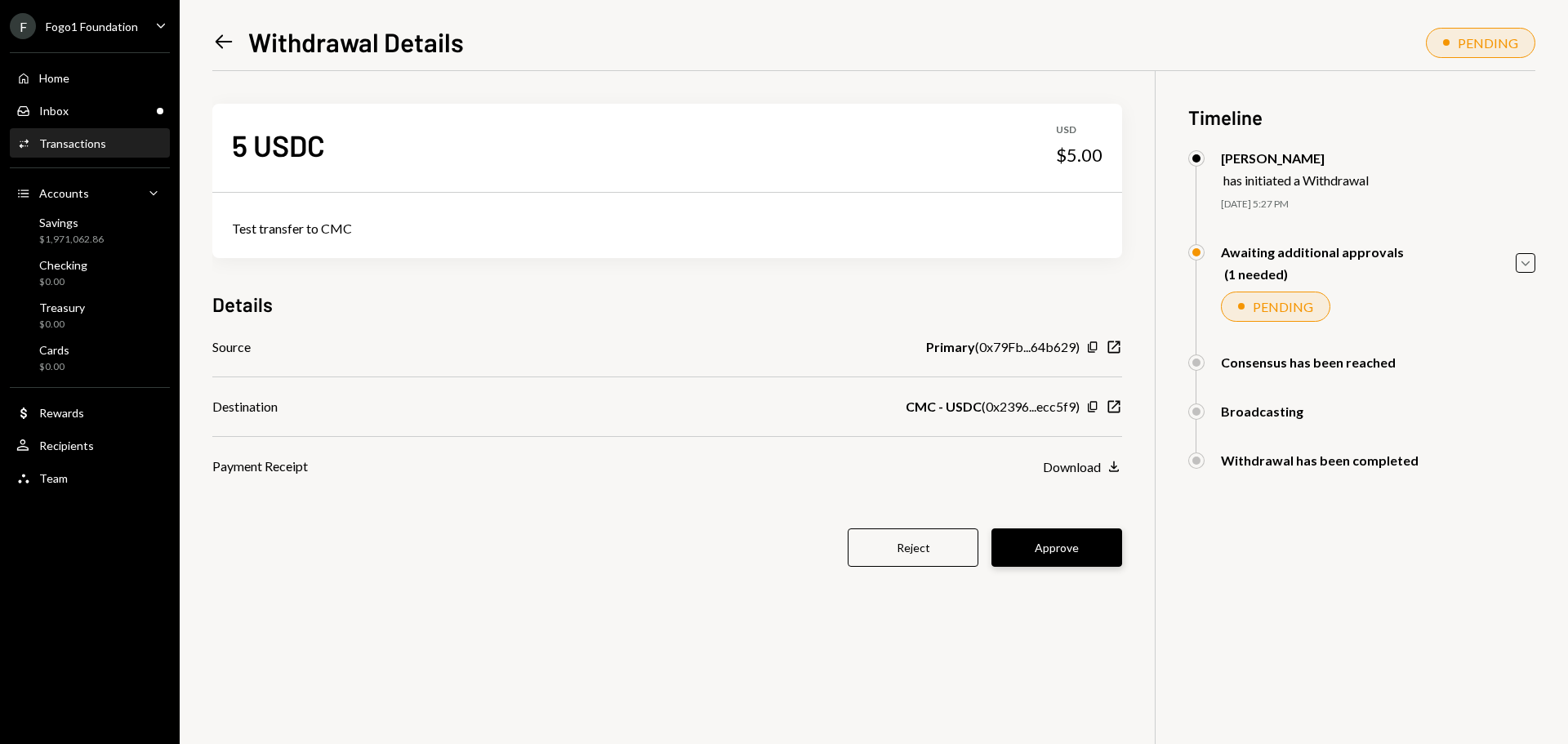
click at [1034, 544] on button "Approve" at bounding box center [1056, 547] width 131 height 38
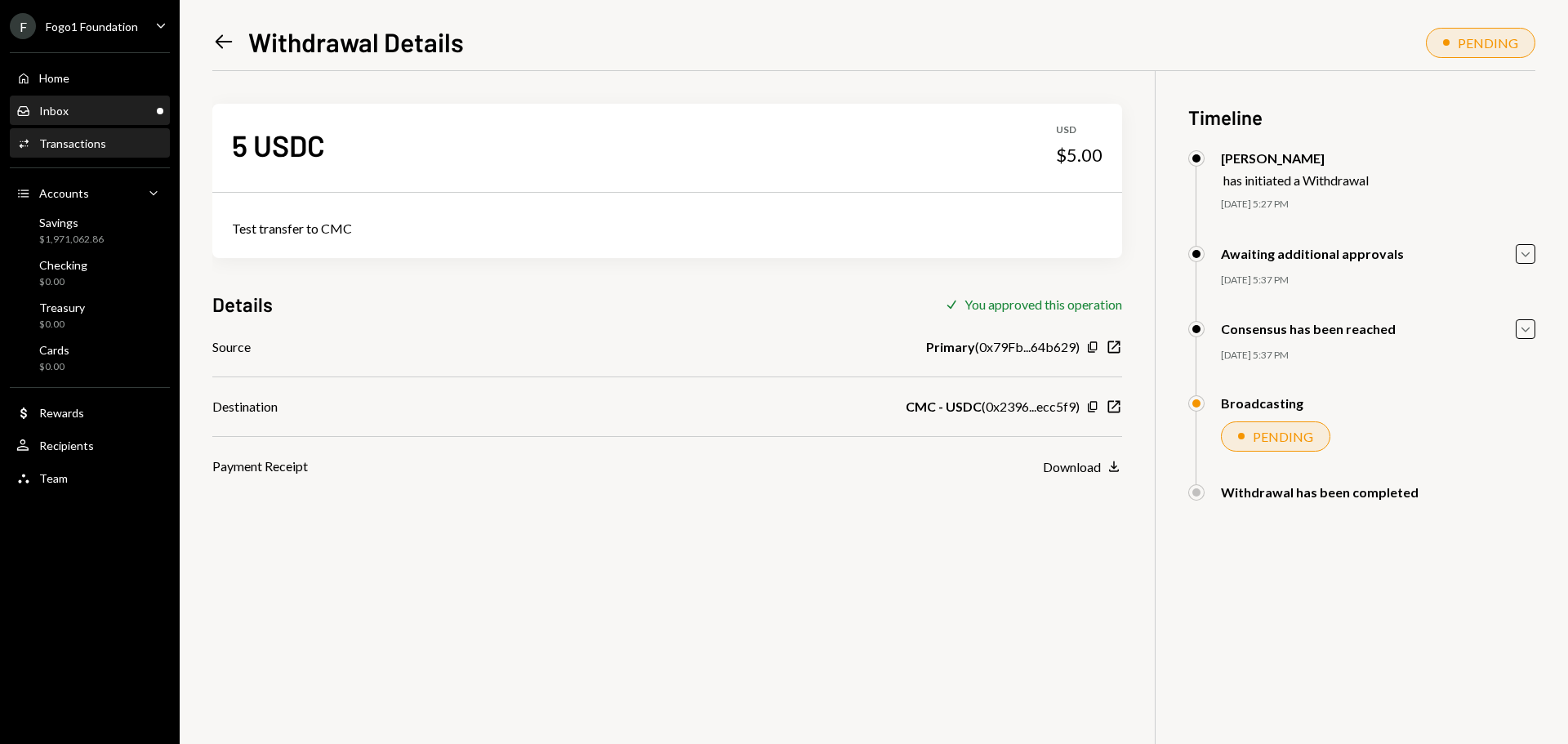
click at [129, 111] on div "Inbox Inbox" at bounding box center [90, 110] width 147 height 15
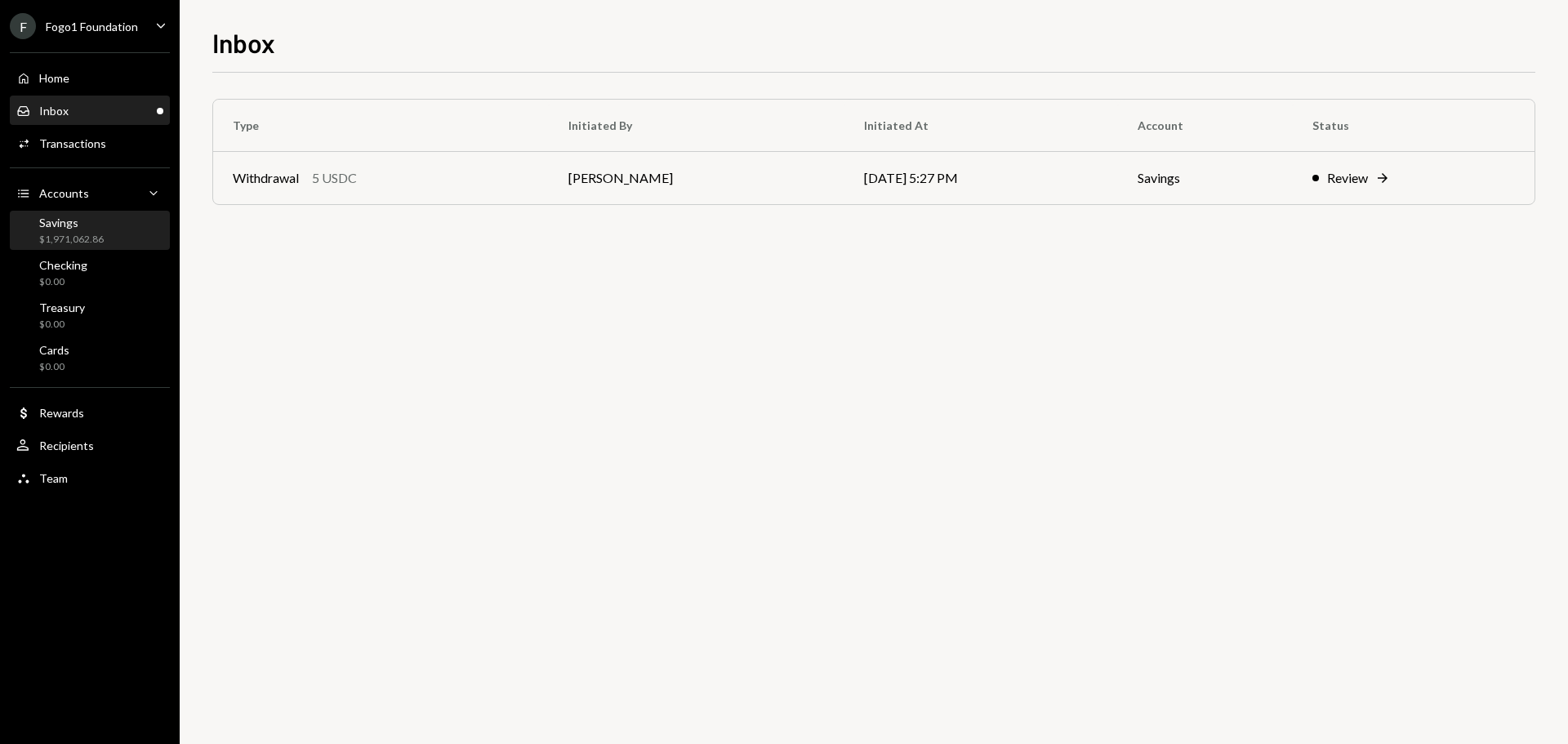
click at [78, 235] on div "$1,971,062.86" at bounding box center [71, 240] width 64 height 14
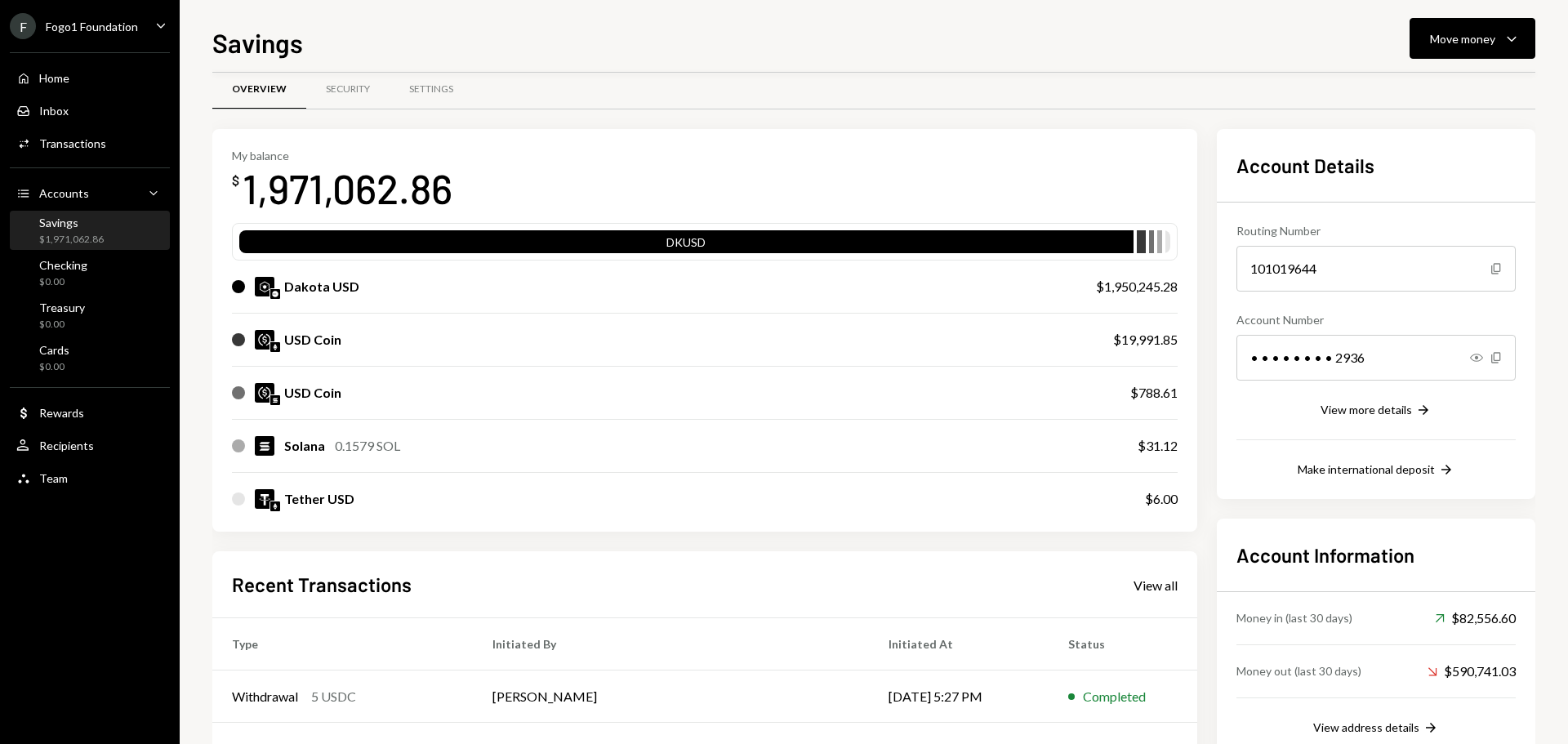
scroll to position [241, 0]
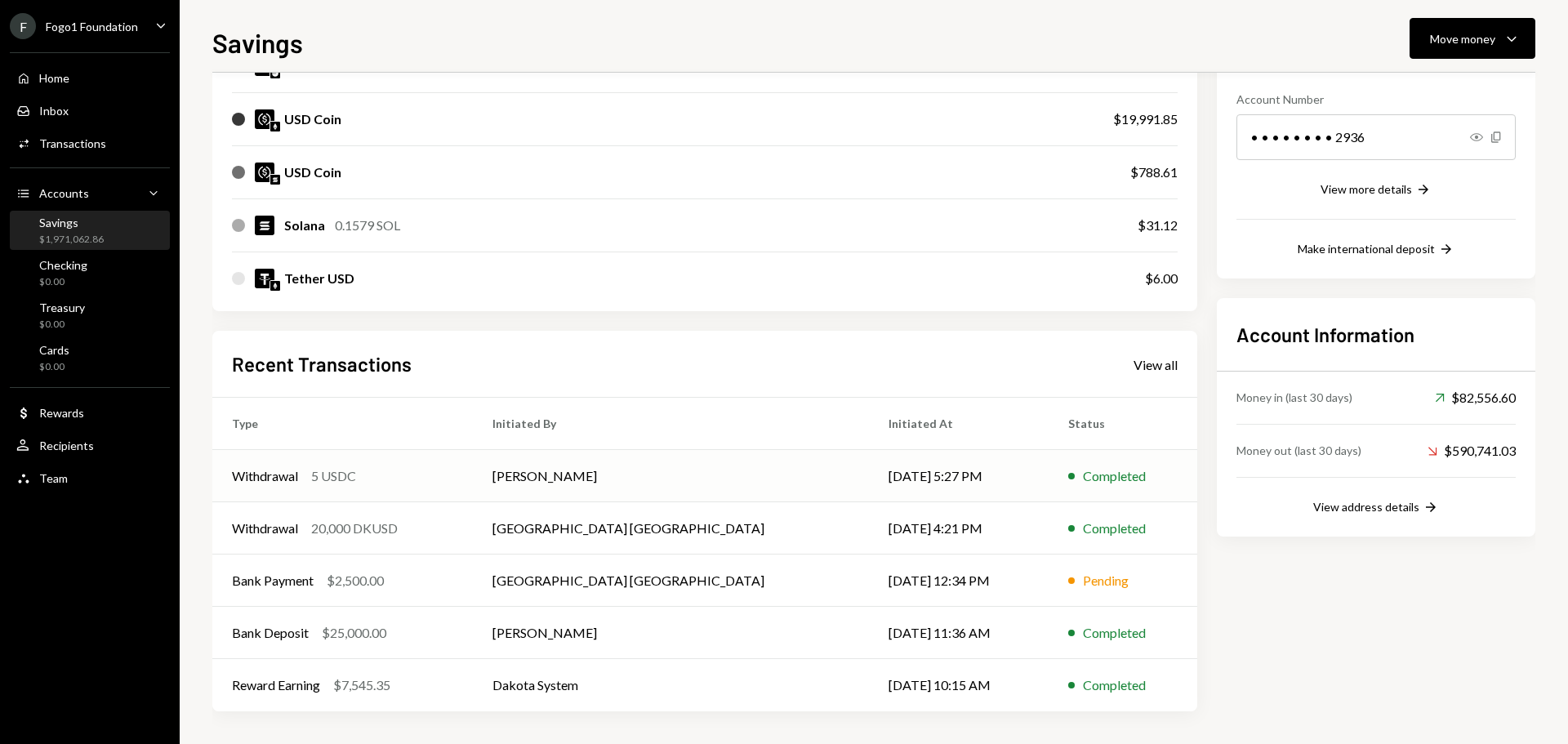
click at [365, 481] on div "Withdrawal 5 USDC" at bounding box center [342, 476] width 221 height 20
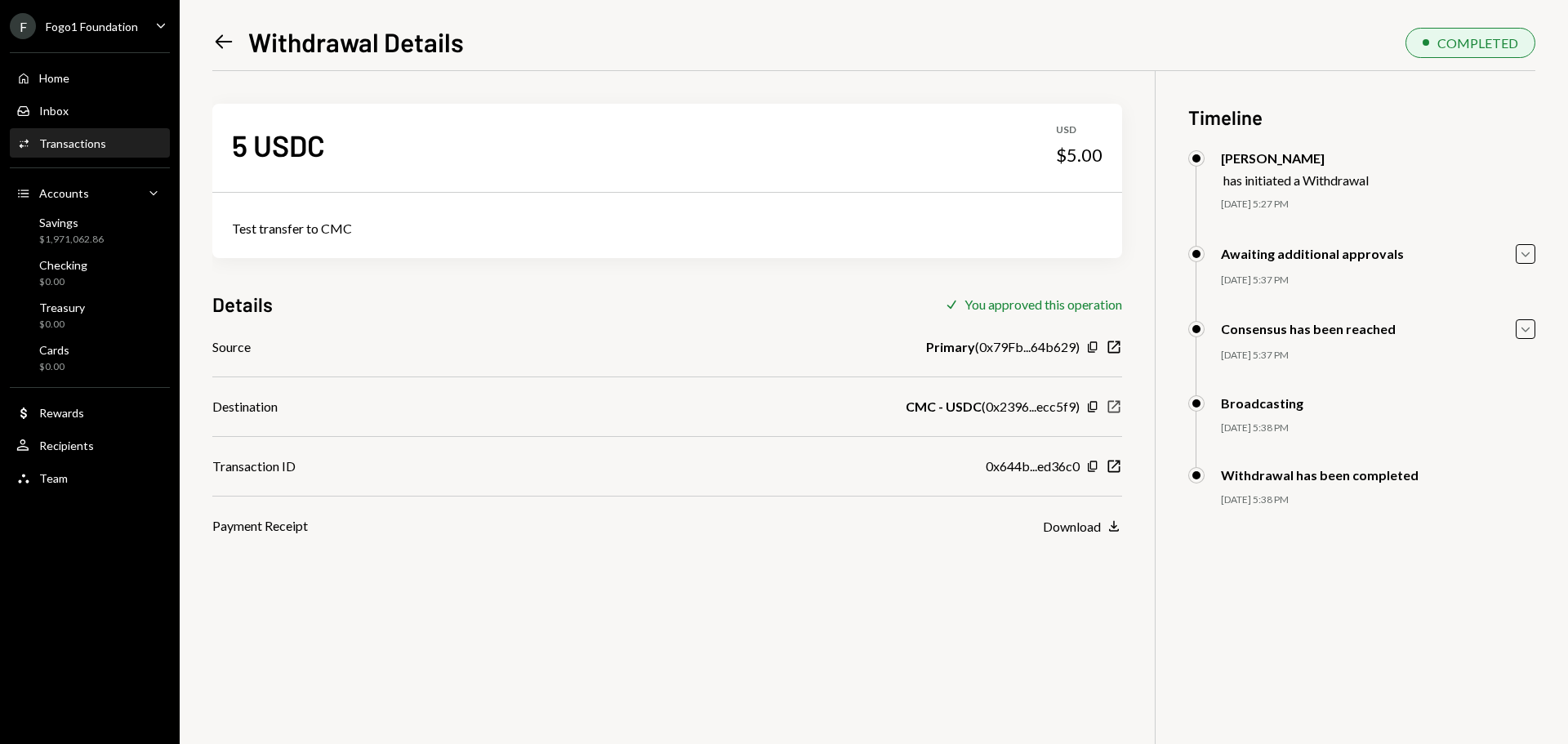
click at [1105, 411] on icon "New Window" at bounding box center [1113, 407] width 17 height 17
click at [58, 228] on div "Savings" at bounding box center [71, 222] width 64 height 14
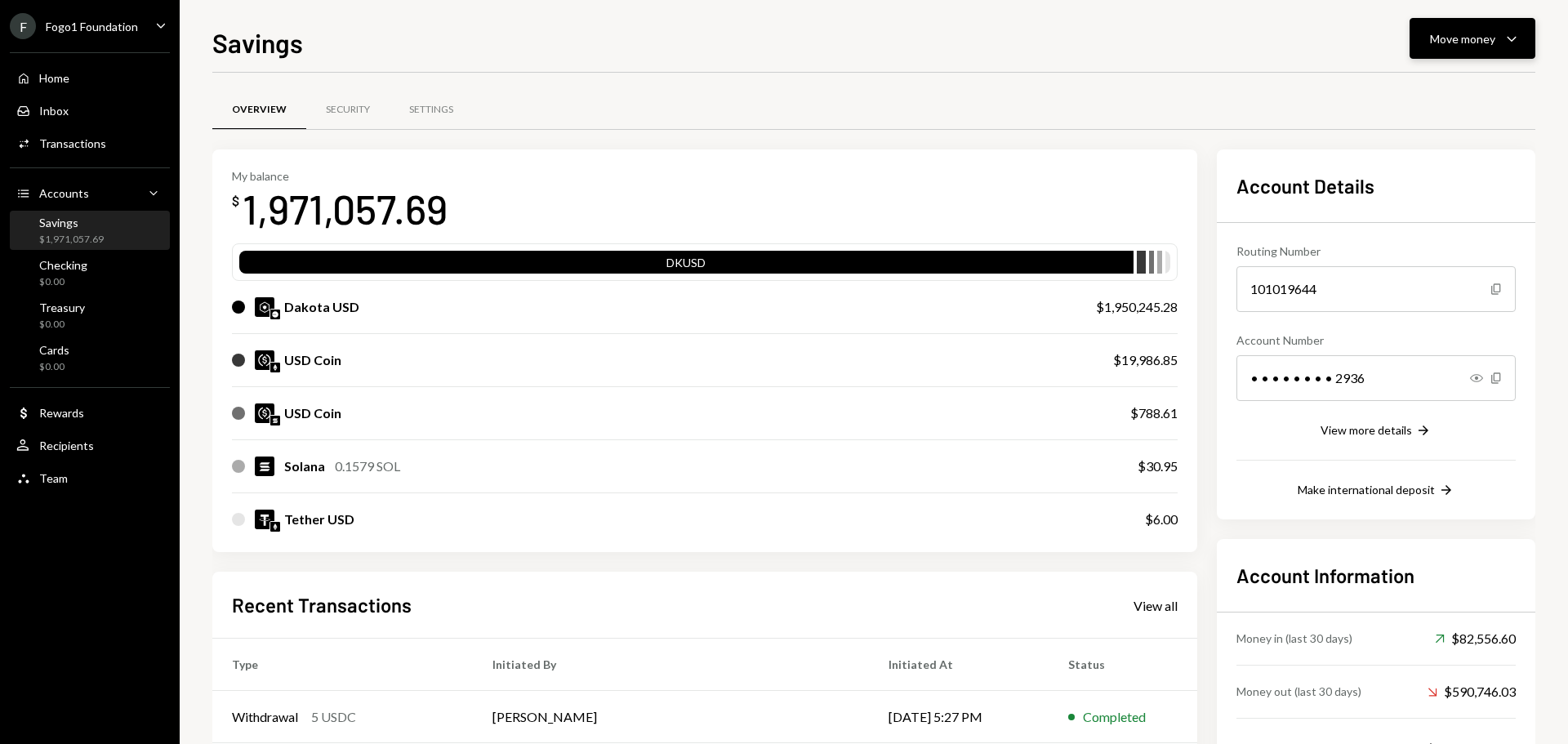
click at [1468, 43] on div "Move money" at bounding box center [1462, 39] width 65 height 18
click at [1433, 86] on div "Send" at bounding box center [1459, 88] width 119 height 18
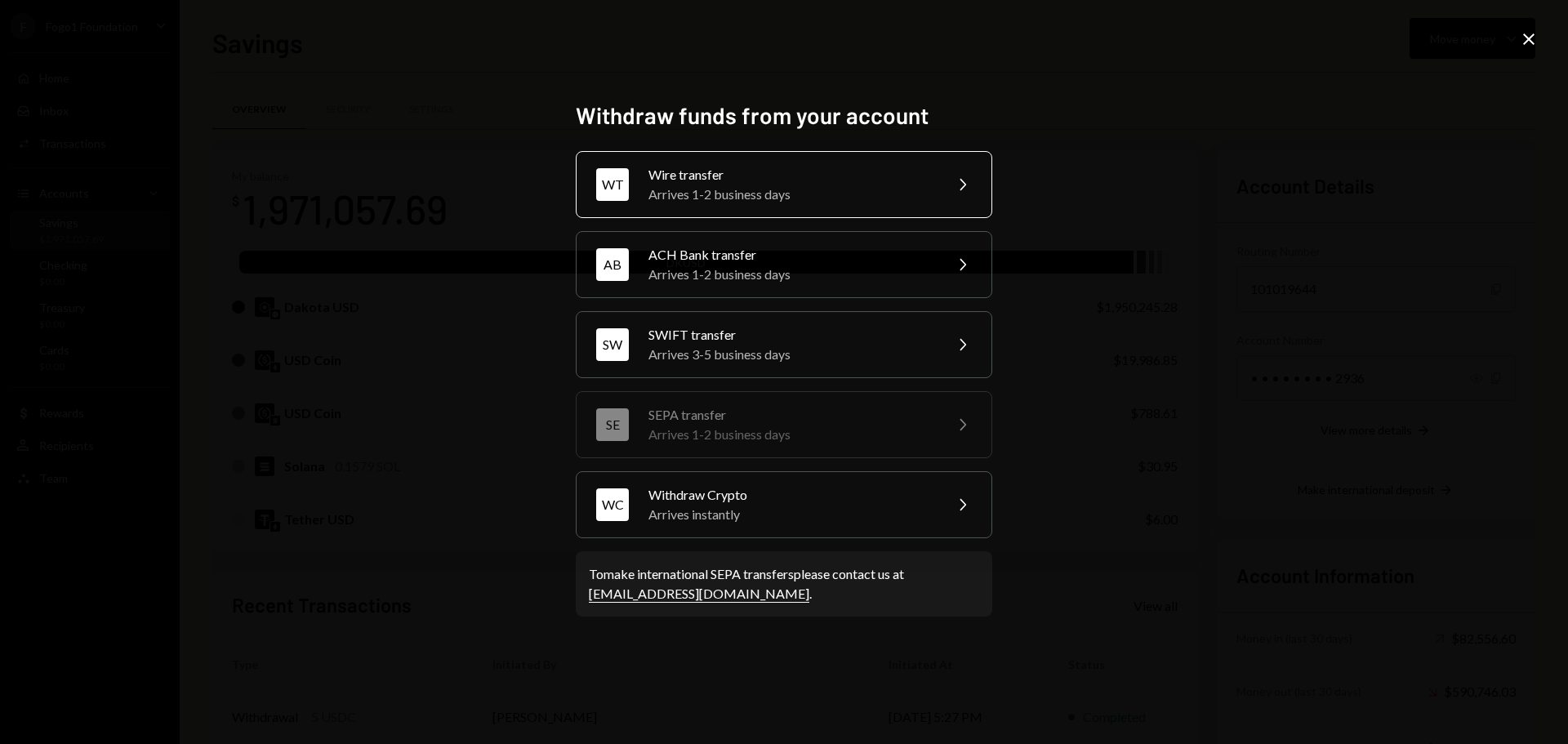
click at [703, 194] on div "Arrives 1-2 business days" at bounding box center [790, 194] width 285 height 20
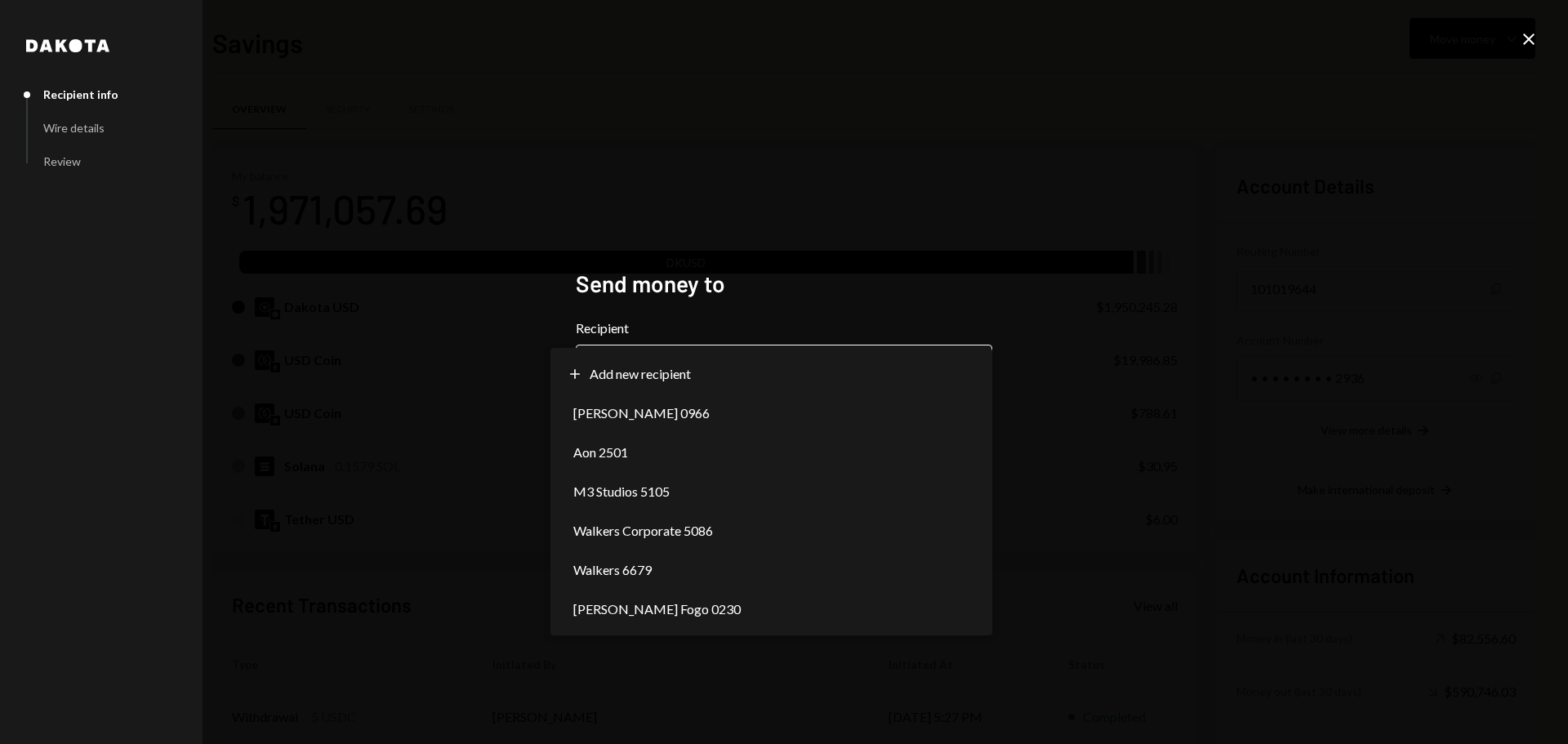
click at [663, 381] on body "F Fogo1 Foundation Caret Down Home Home Inbox Inbox Activities Transactions Acc…" at bounding box center [784, 372] width 1568 height 744
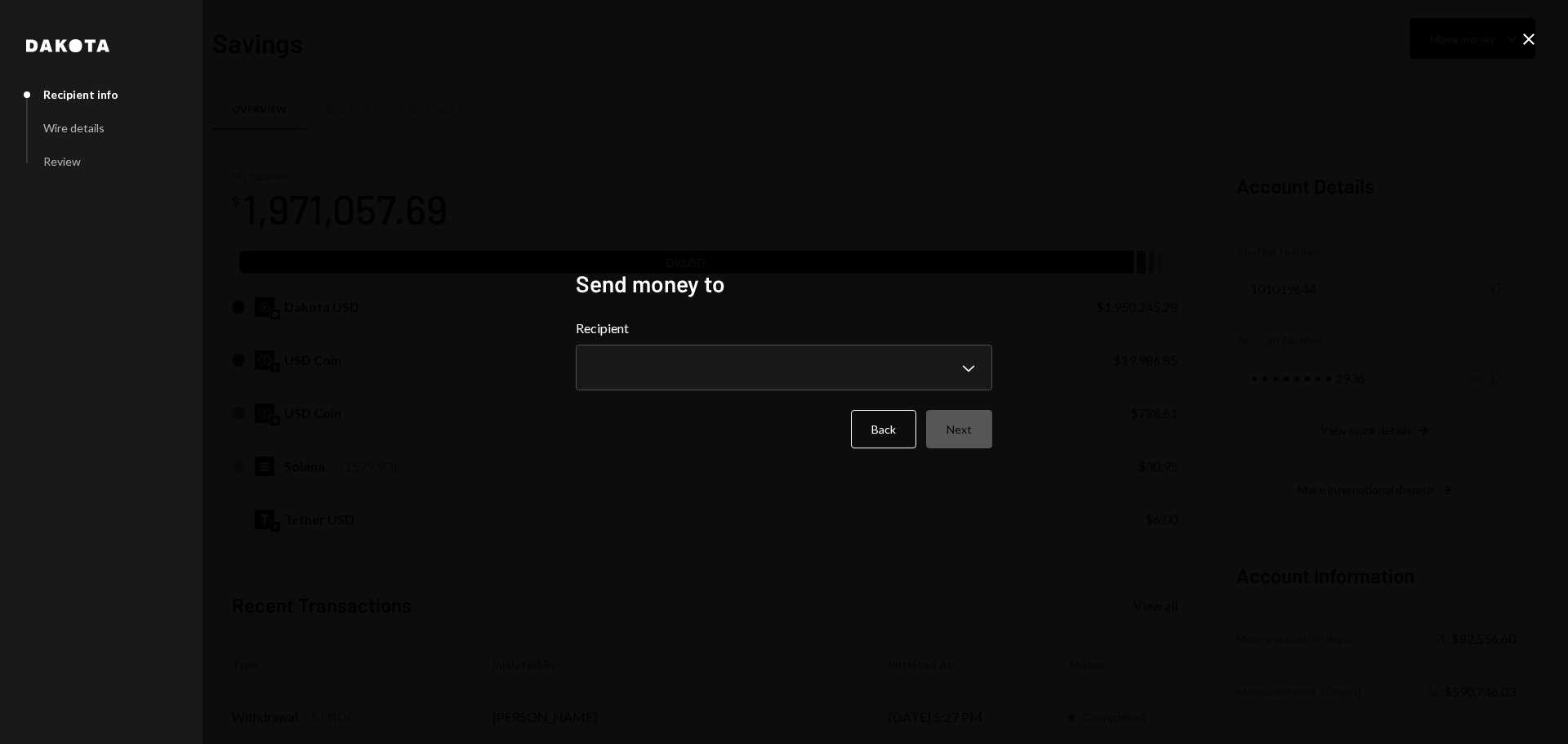
click at [504, 385] on div "**********" at bounding box center [784, 372] width 1568 height 744
click at [868, 430] on button "Back" at bounding box center [883, 429] width 65 height 38
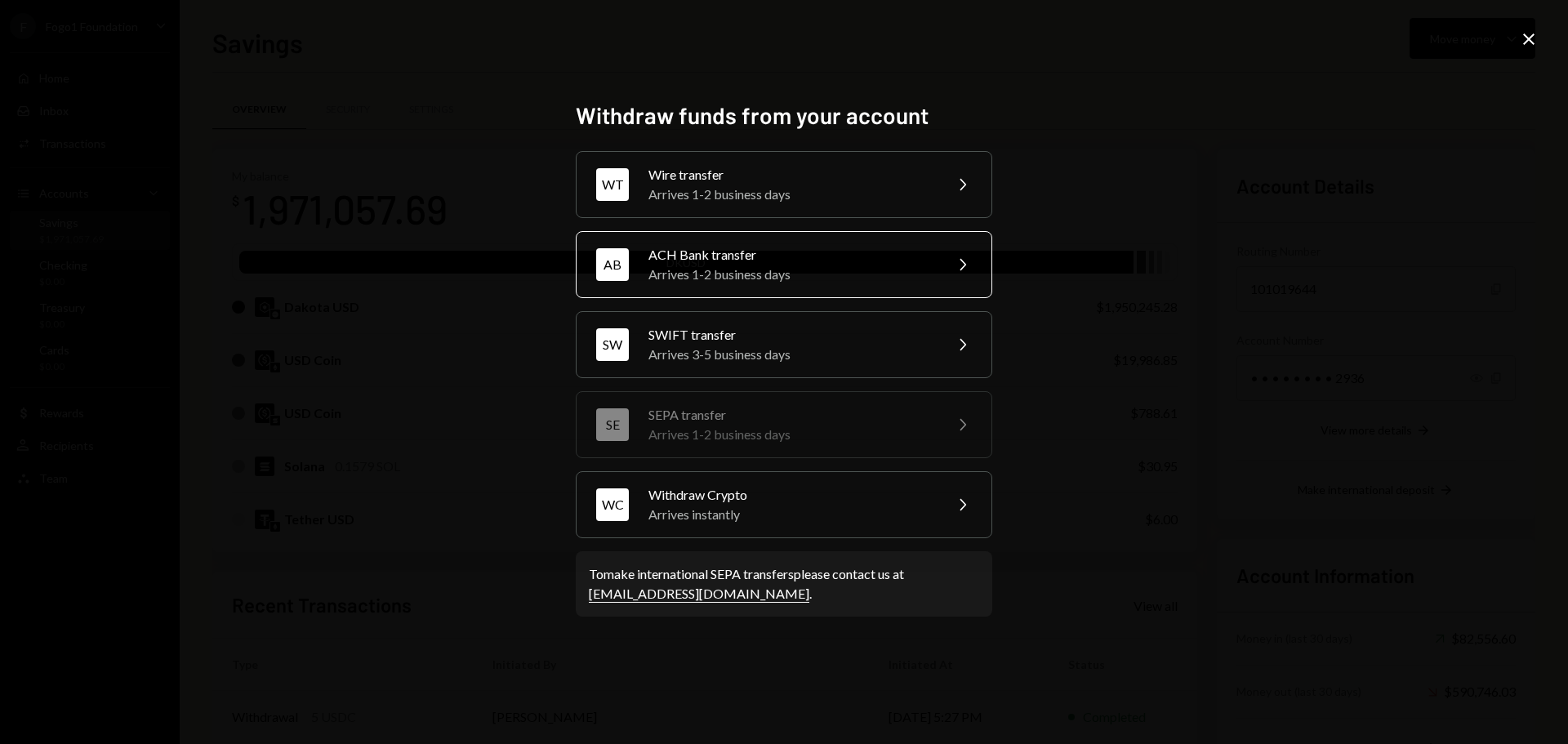
click at [702, 244] on div "AB ACH Bank transfer Arrives 1-2 business days Chevron Right" at bounding box center [784, 264] width 416 height 67
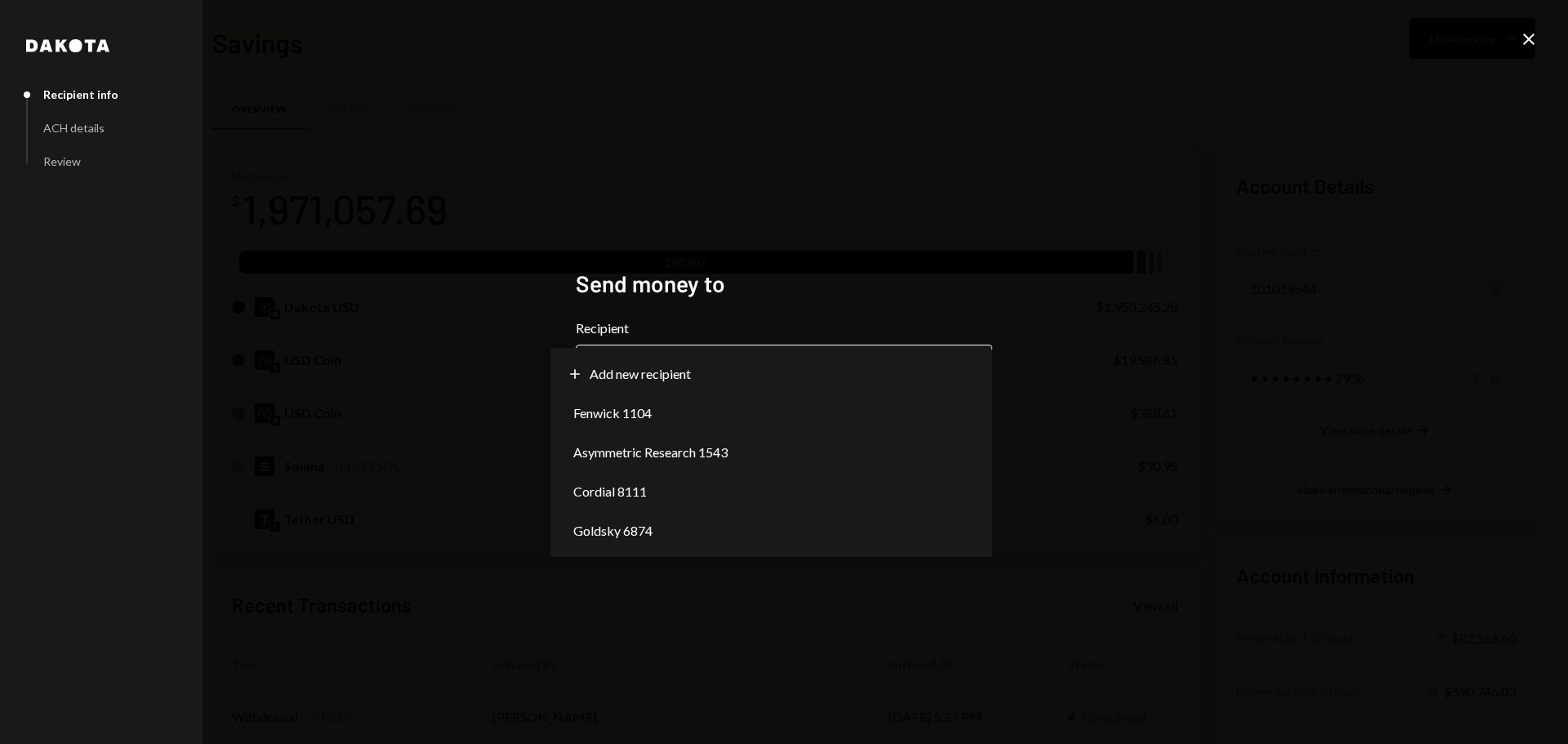
click at [691, 356] on body "F Fogo1 Foundation Caret Down Home Home Inbox Inbox Activities Transactions Acc…" at bounding box center [784, 372] width 1568 height 744
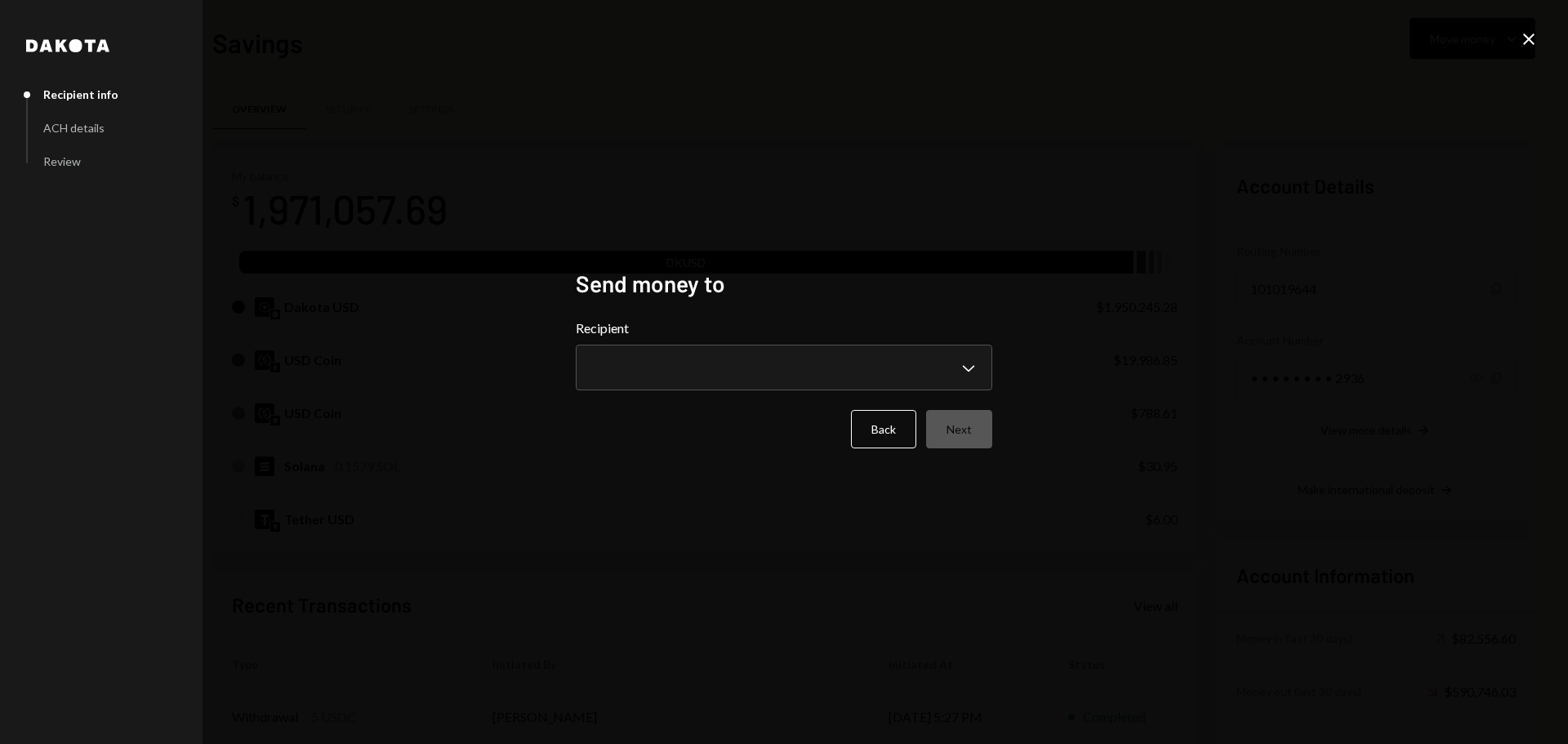
click at [485, 420] on div "**********" at bounding box center [784, 372] width 1568 height 744
click at [883, 426] on button "Back" at bounding box center [883, 429] width 65 height 38
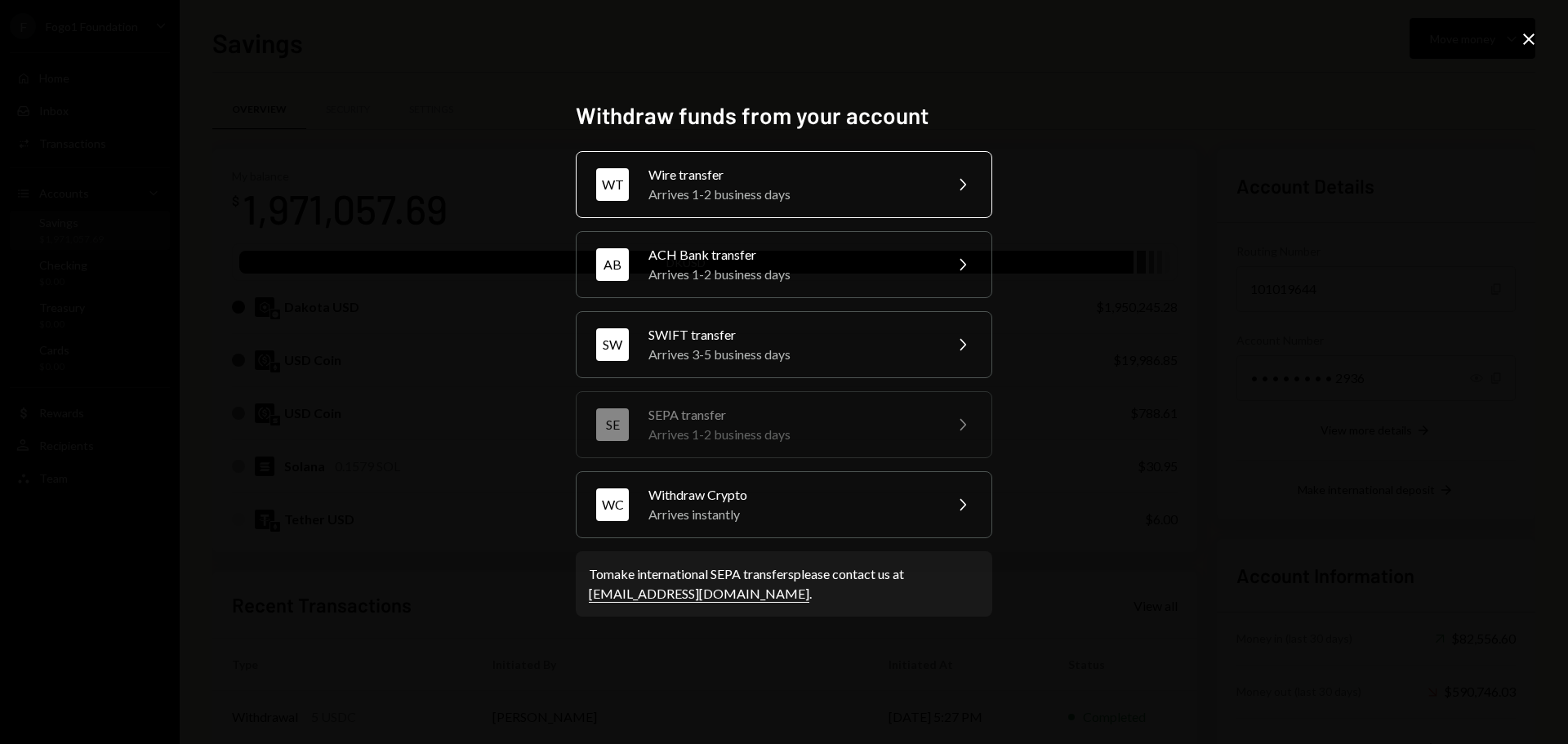
click at [768, 179] on div "Wire transfer" at bounding box center [790, 175] width 285 height 20
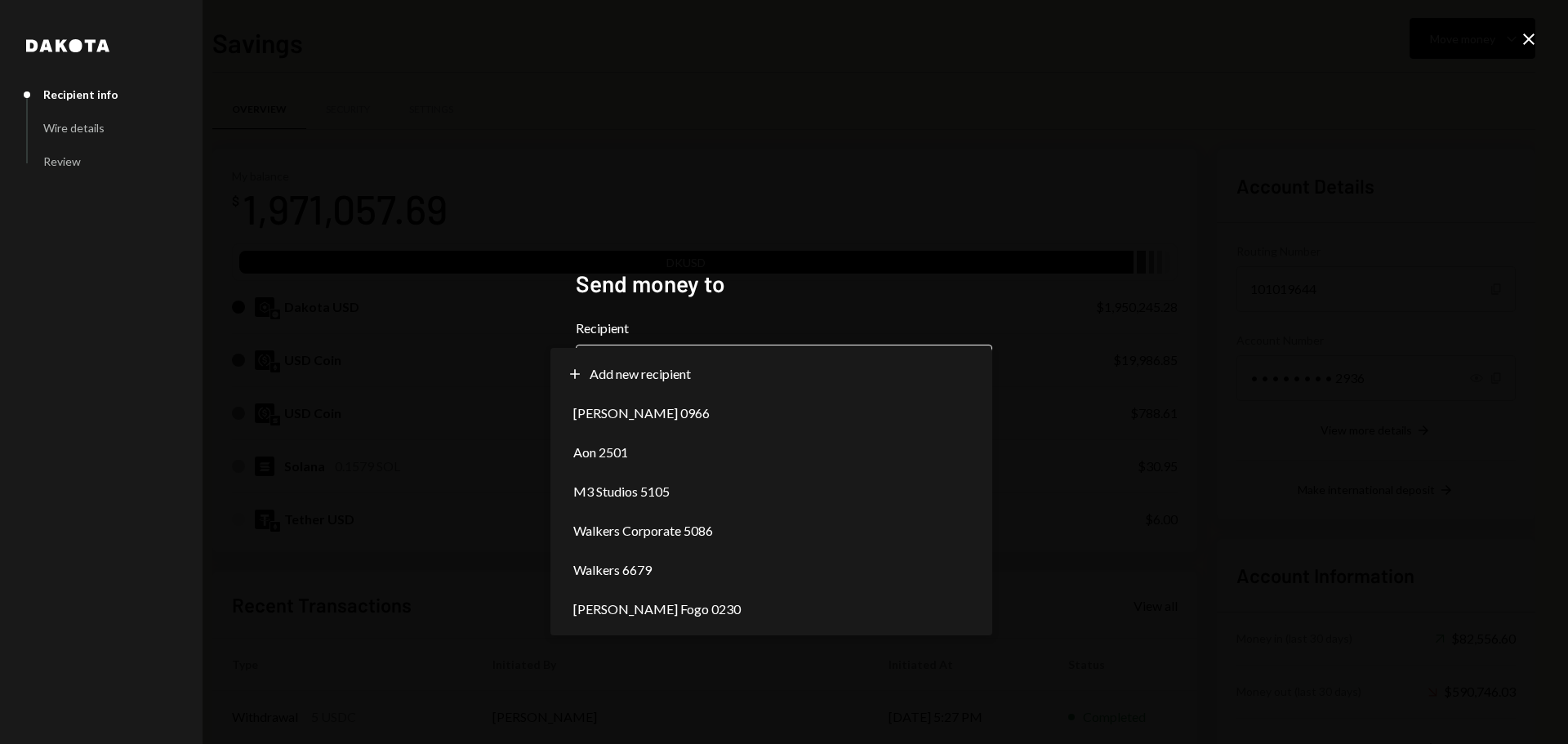
click at [732, 387] on body "F Fogo1 Foundation Caret Down Home Home Inbox Inbox Activities Transactions Acc…" at bounding box center [784, 372] width 1568 height 744
select select "**********"
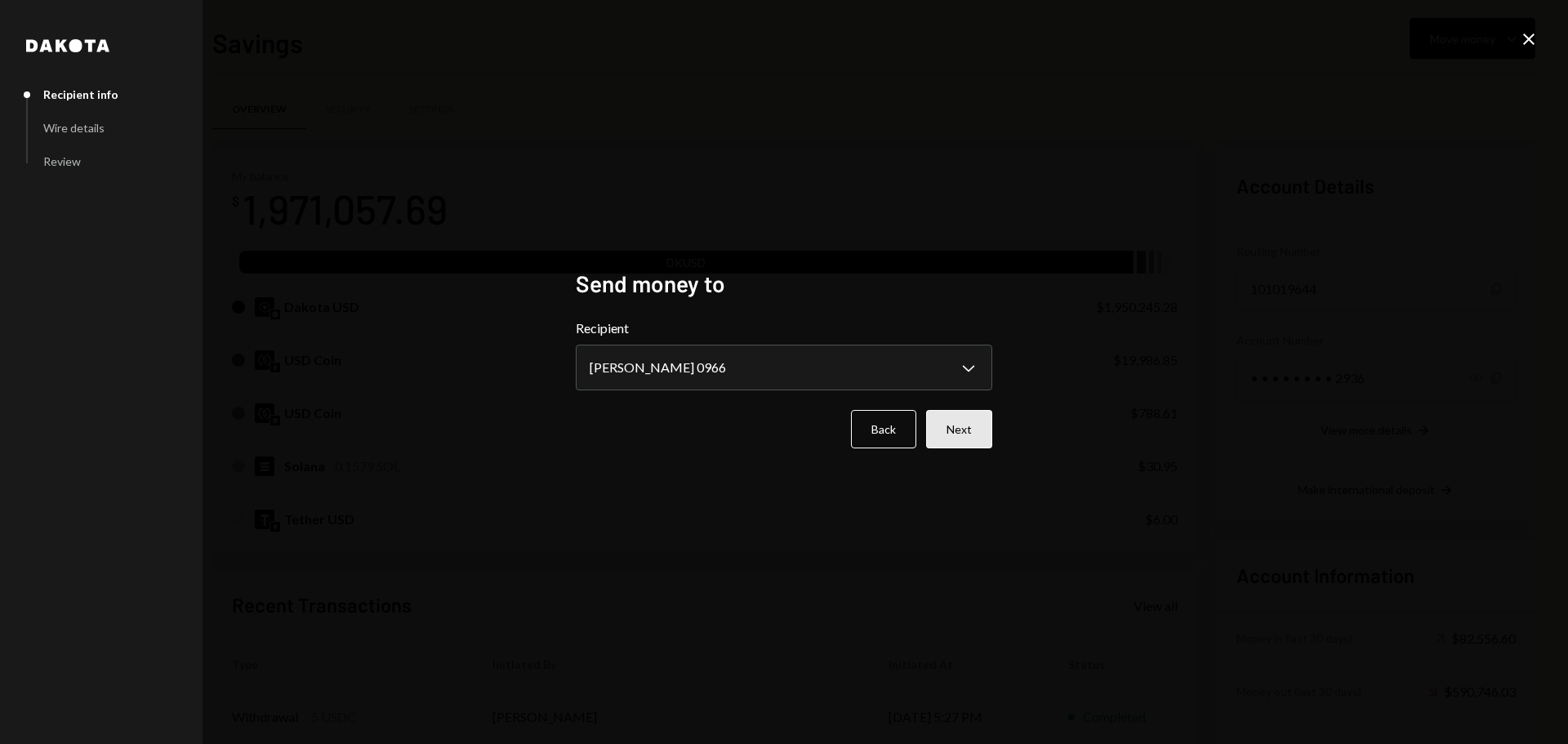
click at [947, 431] on button "Next" at bounding box center [959, 429] width 66 height 38
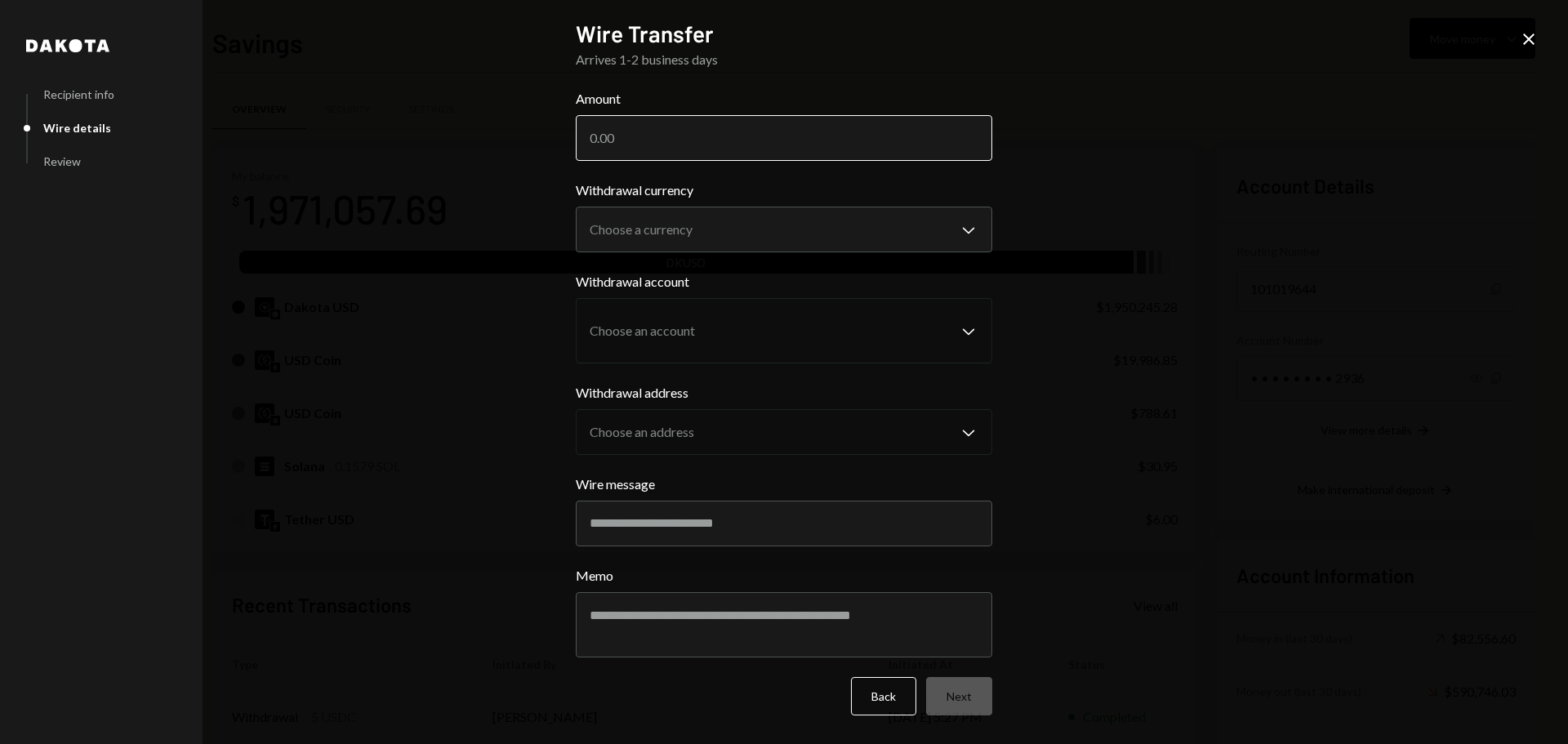
click at [668, 139] on input "Amount" at bounding box center [784, 137] width 416 height 46
type input "108869.37"
click at [657, 232] on body "F Fogo1 Foundation Caret Down Home Home Inbox Inbox Activities Transactions Acc…" at bounding box center [784, 372] width 1568 height 744
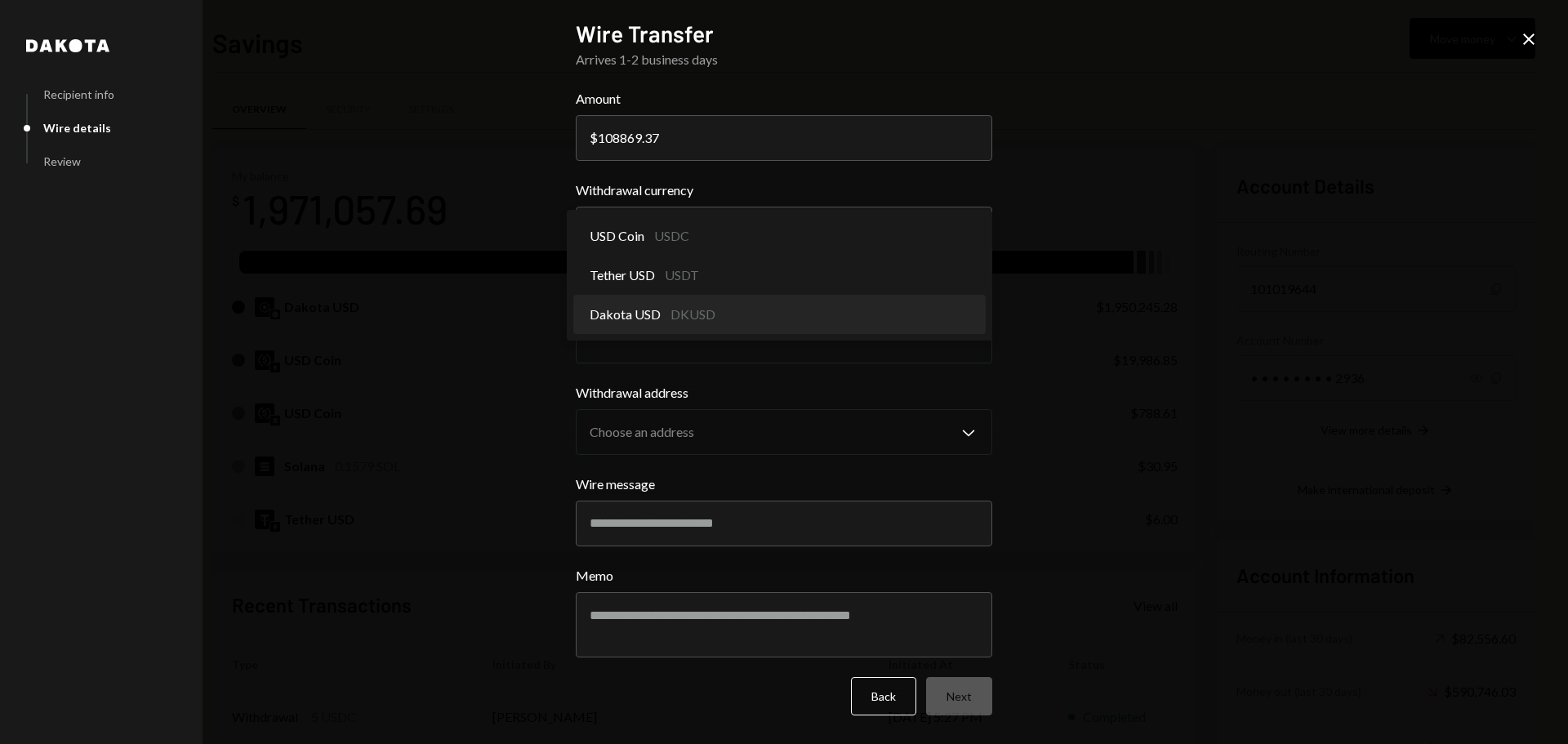
select select "*****"
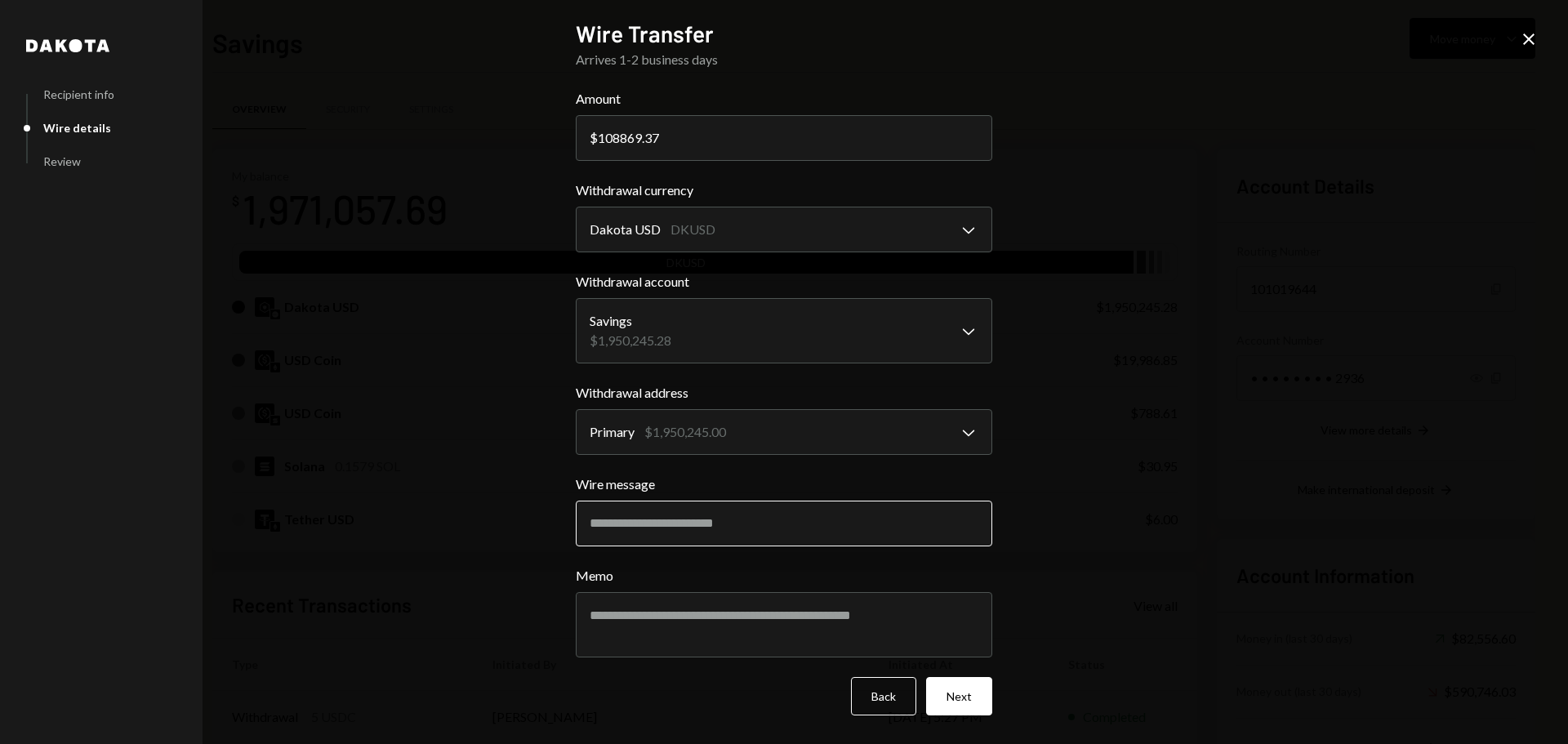
drag, startPoint x: 667, startPoint y: 529, endPoint x: 614, endPoint y: 529, distance: 53.0
click at [614, 529] on input "Wire message" at bounding box center [784, 524] width 416 height 46
type input "**********"
click at [623, 601] on textarea "Memo" at bounding box center [784, 624] width 416 height 65
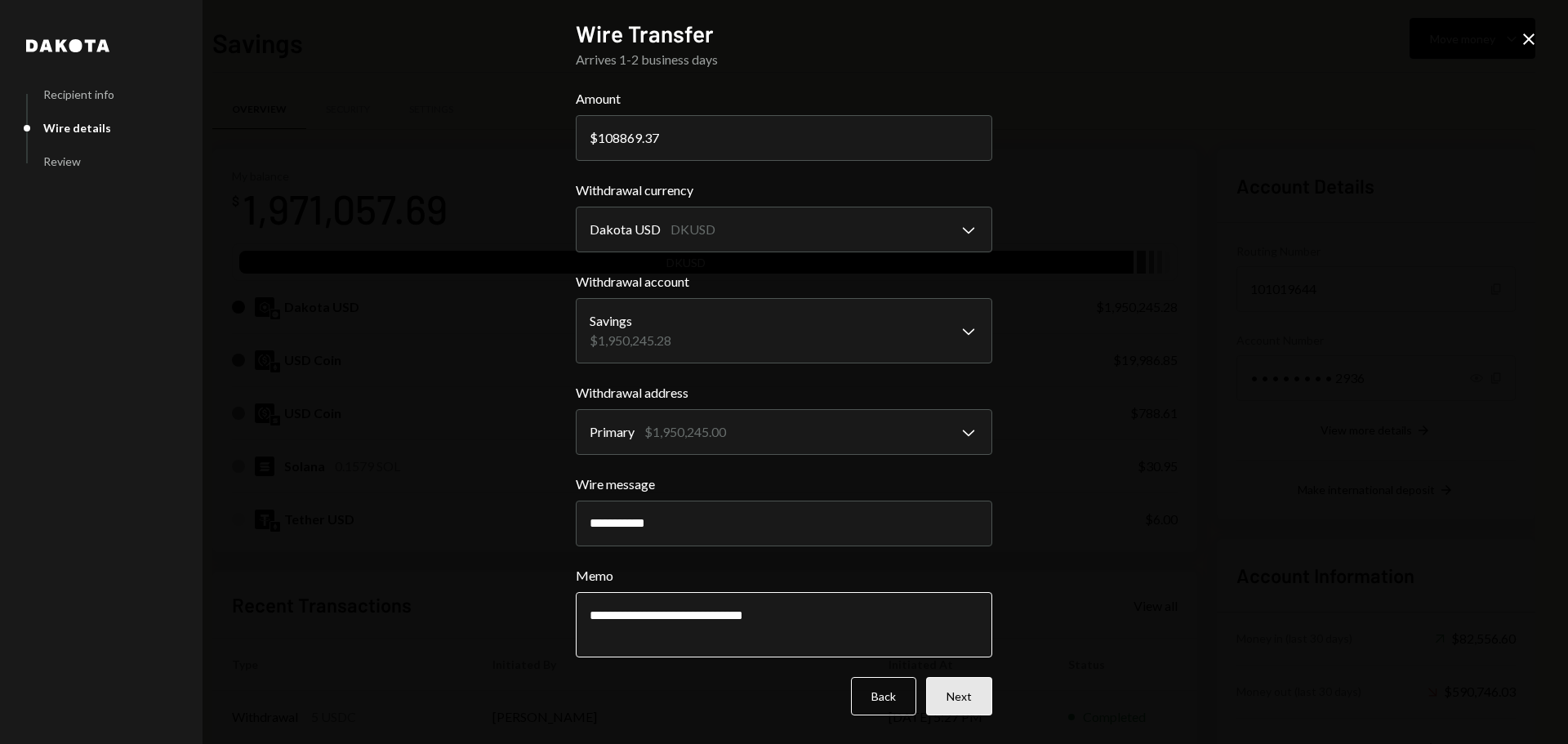
type textarea "**********"
click at [973, 697] on button "Next" at bounding box center [959, 696] width 66 height 38
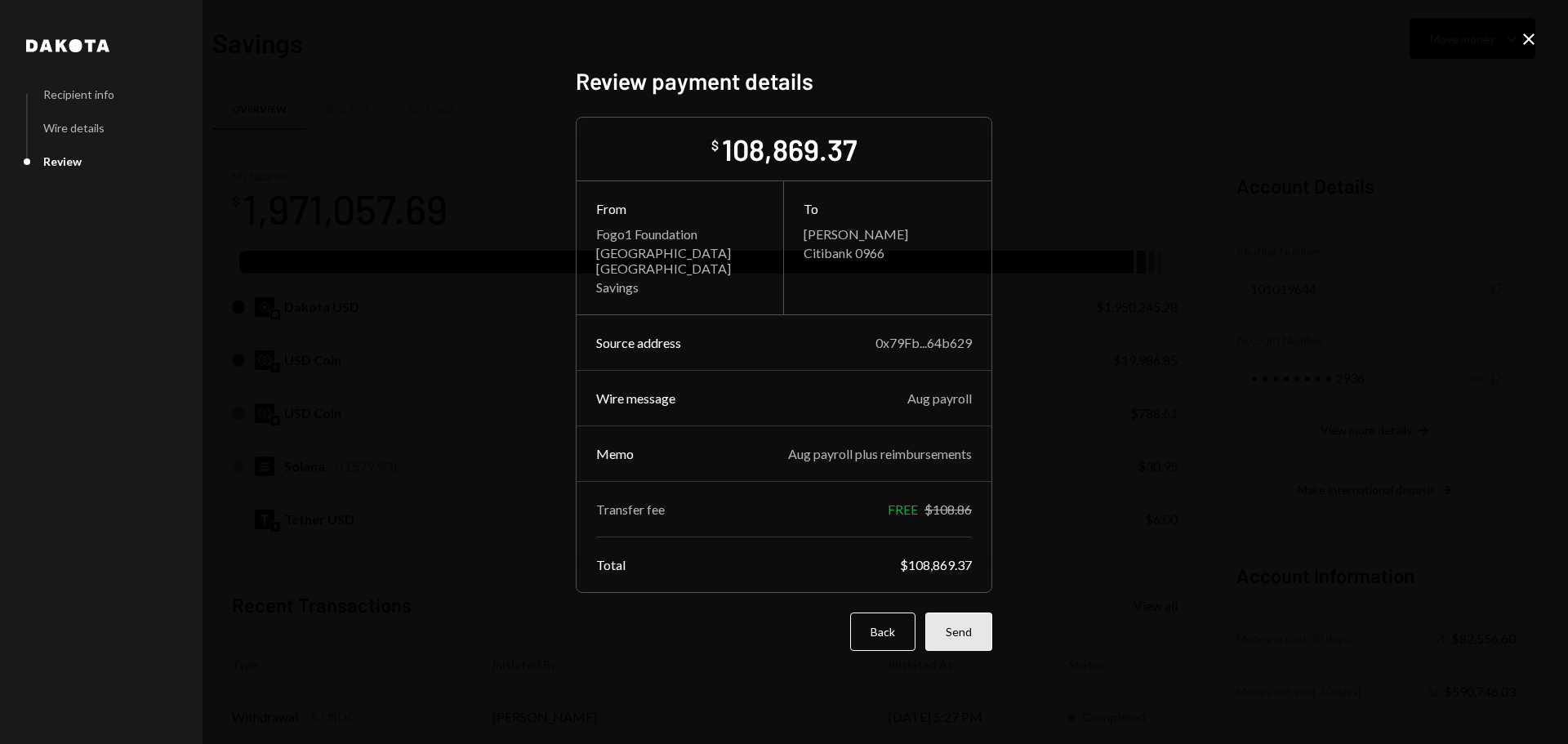
click at [975, 627] on button "Send" at bounding box center [958, 631] width 67 height 38
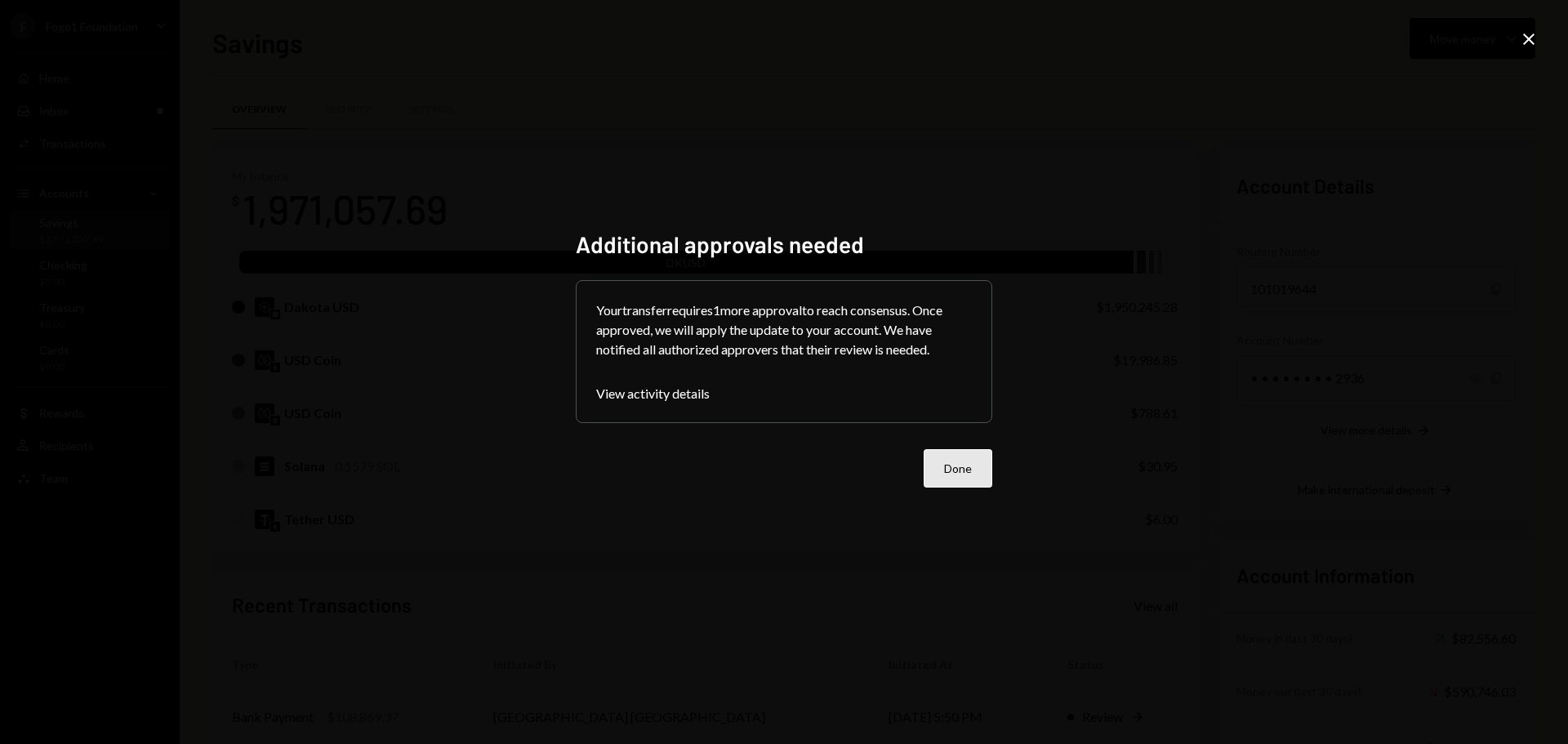
click at [949, 470] on button "Done" at bounding box center [958, 468] width 68 height 38
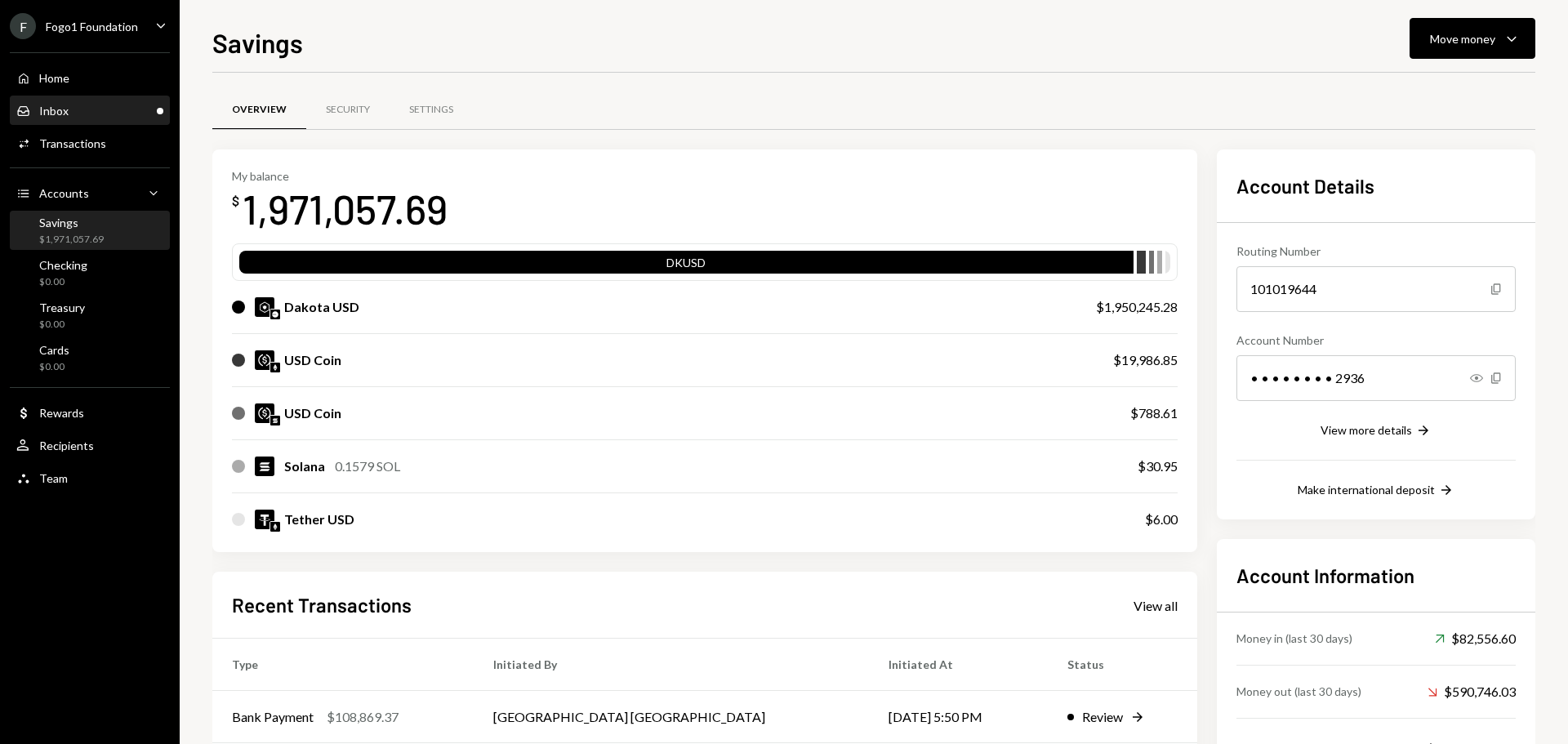
click at [131, 115] on div "Inbox Inbox" at bounding box center [90, 110] width 147 height 15
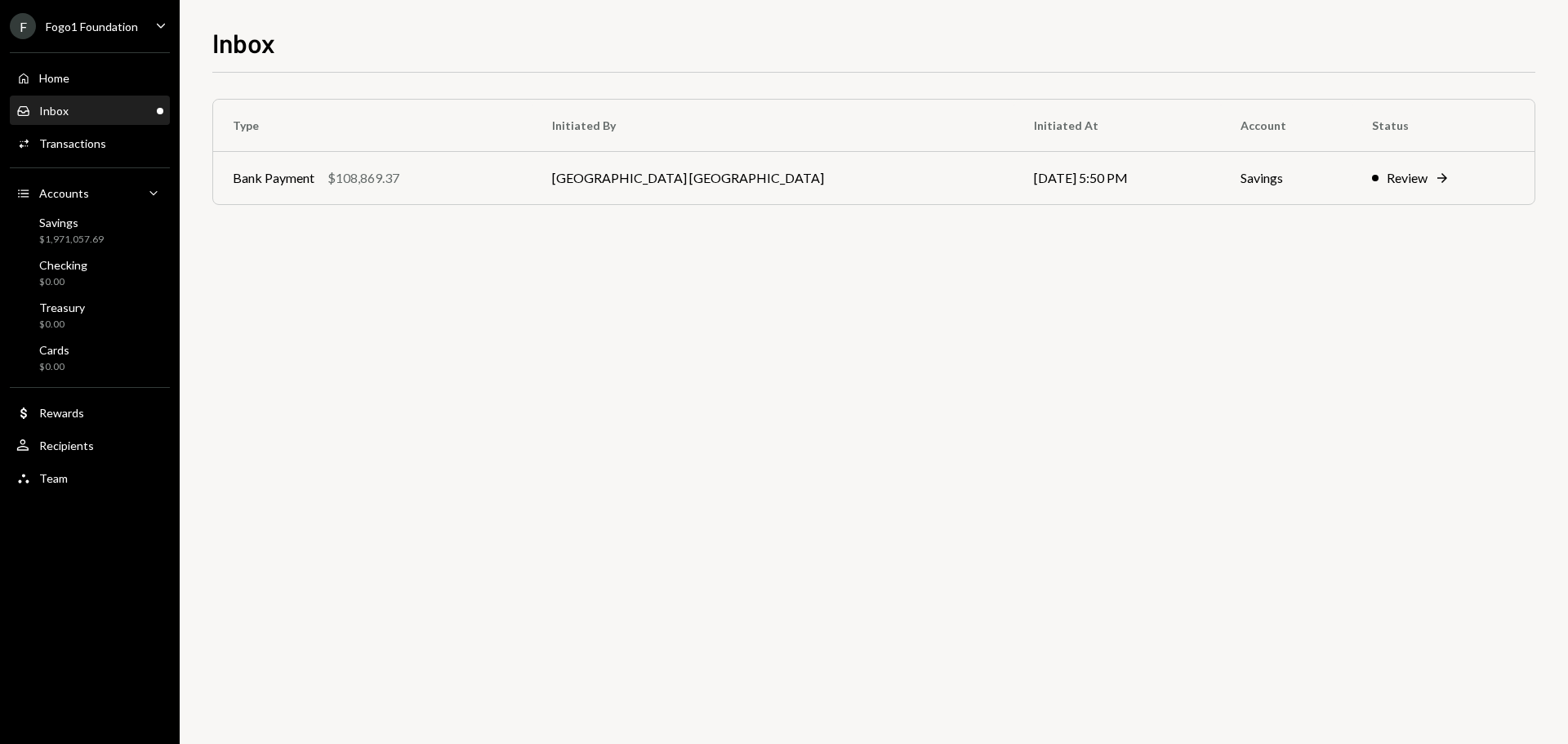
drag, startPoint x: 189, startPoint y: 1, endPoint x: 220, endPoint y: 273, distance: 273.8
click at [220, 273] on div "Type Initiated By Initiated At Account Status Bank Payment $108,869.37 [GEOGRAP…" at bounding box center [873, 409] width 1322 height 672
click at [160, 18] on icon "Caret Down" at bounding box center [161, 25] width 18 height 18
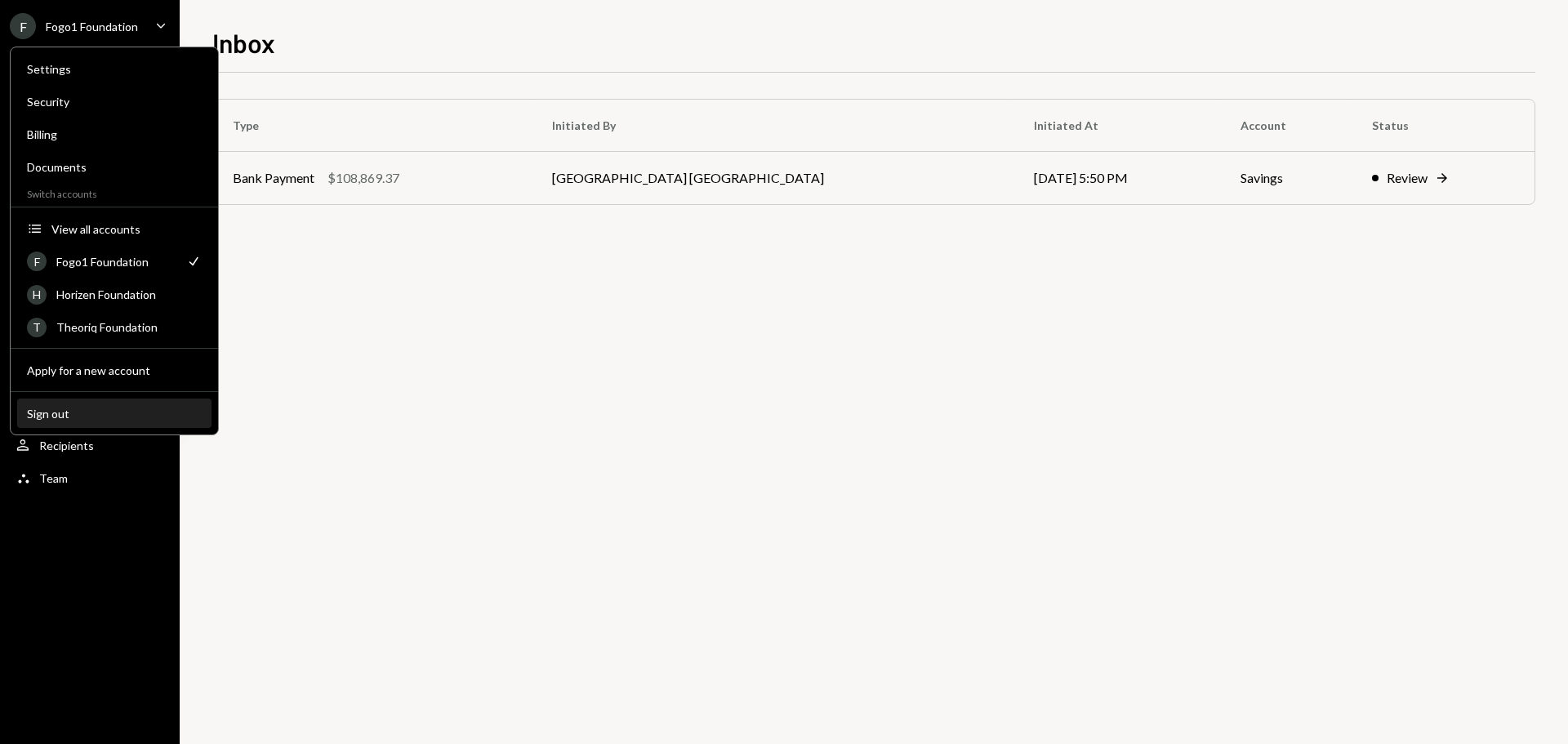
click at [57, 414] on div "Sign out" at bounding box center [114, 413] width 174 height 14
